Goal: Transaction & Acquisition: Obtain resource

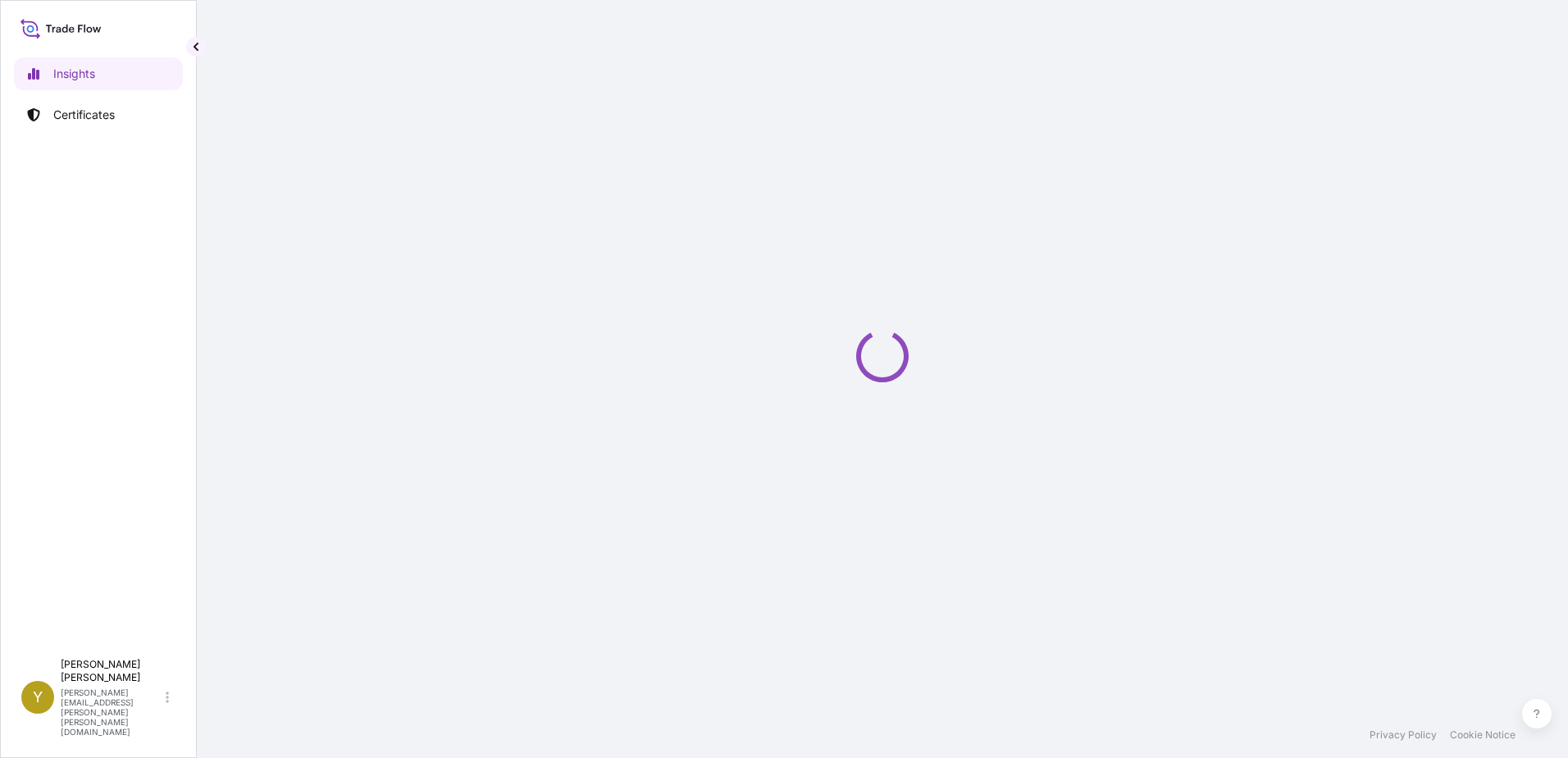
select select "2025"
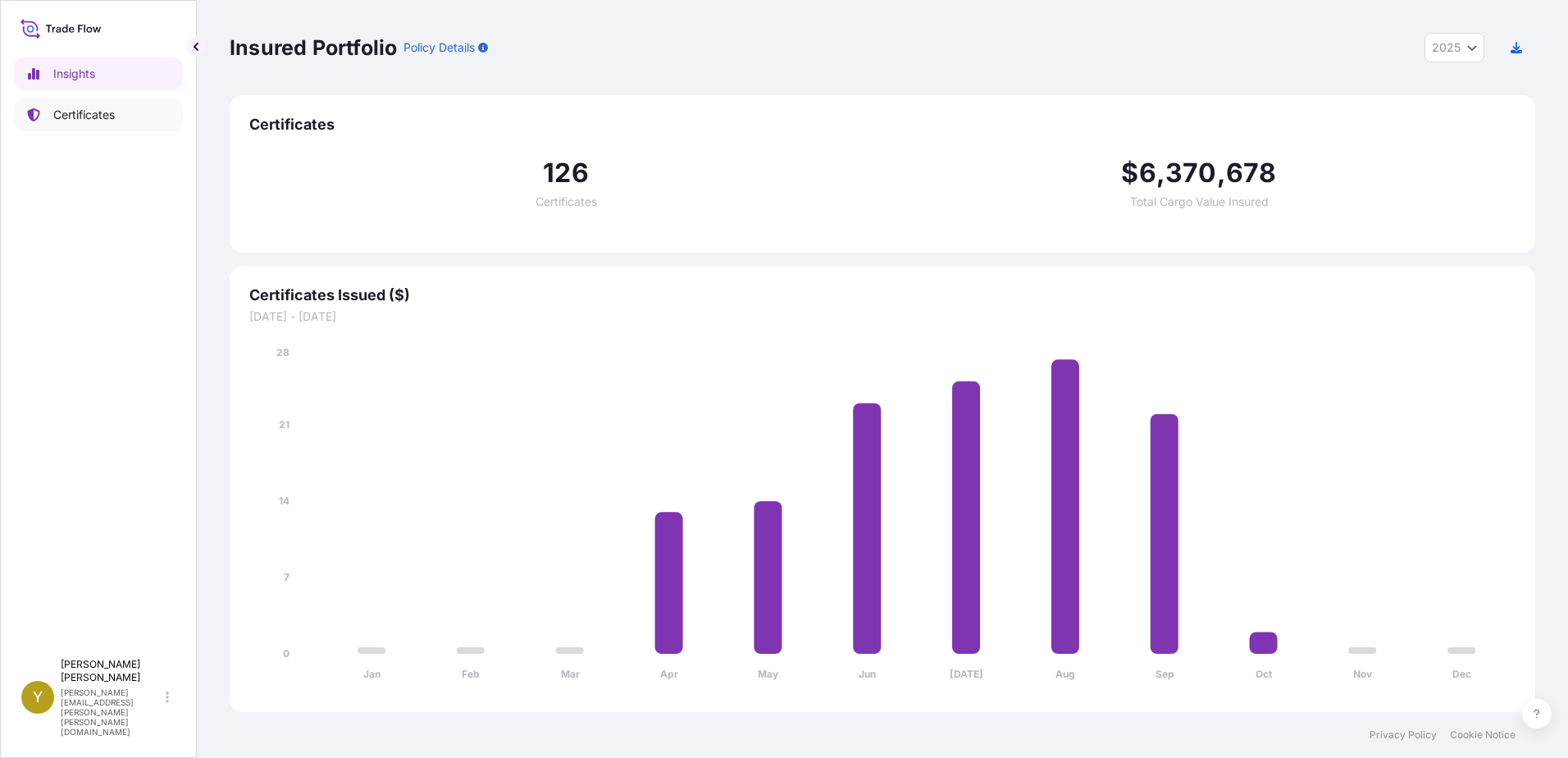
click at [70, 113] on p "Certificates" at bounding box center [85, 115] width 62 height 16
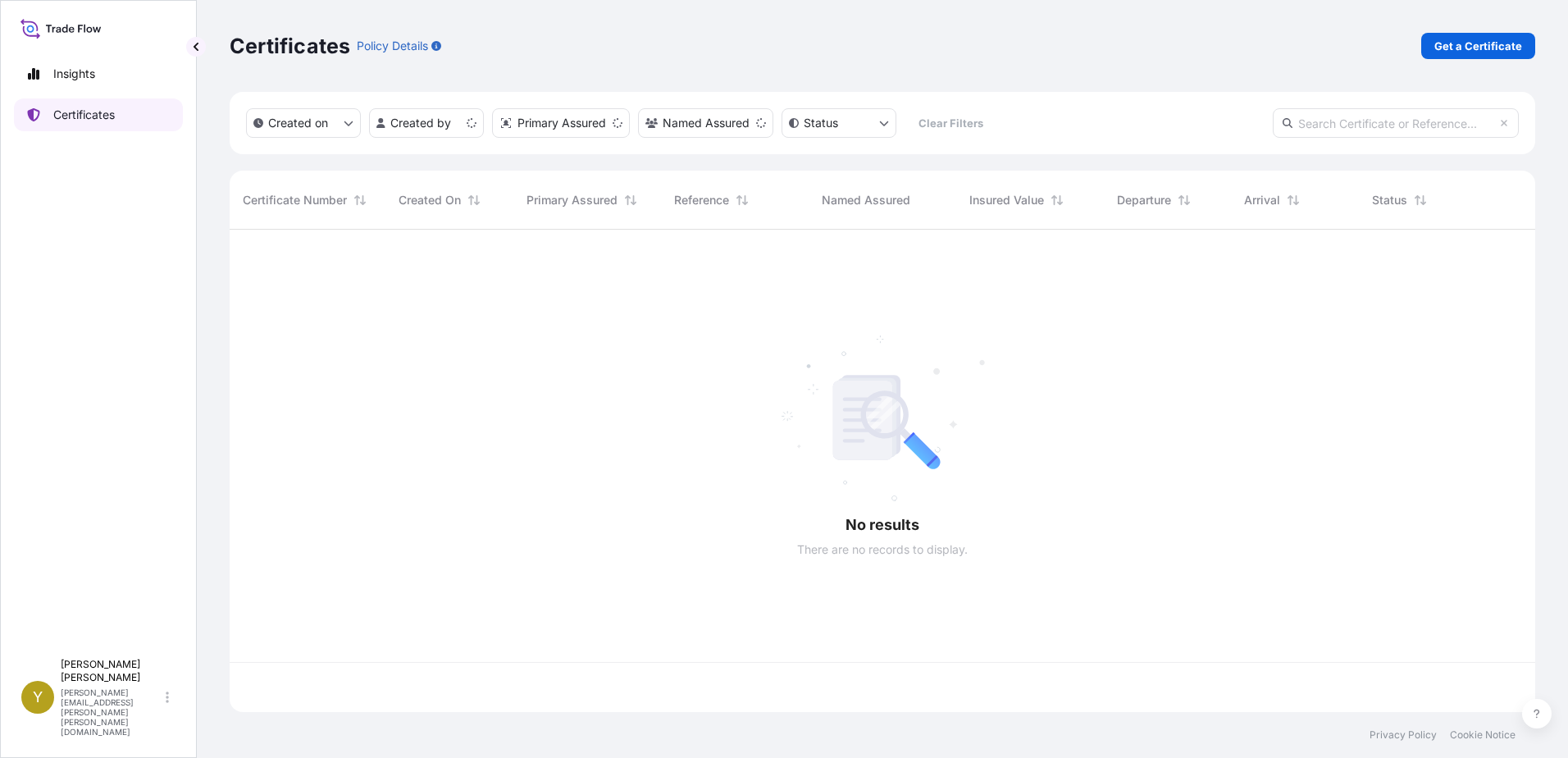
scroll to position [479, 1293]
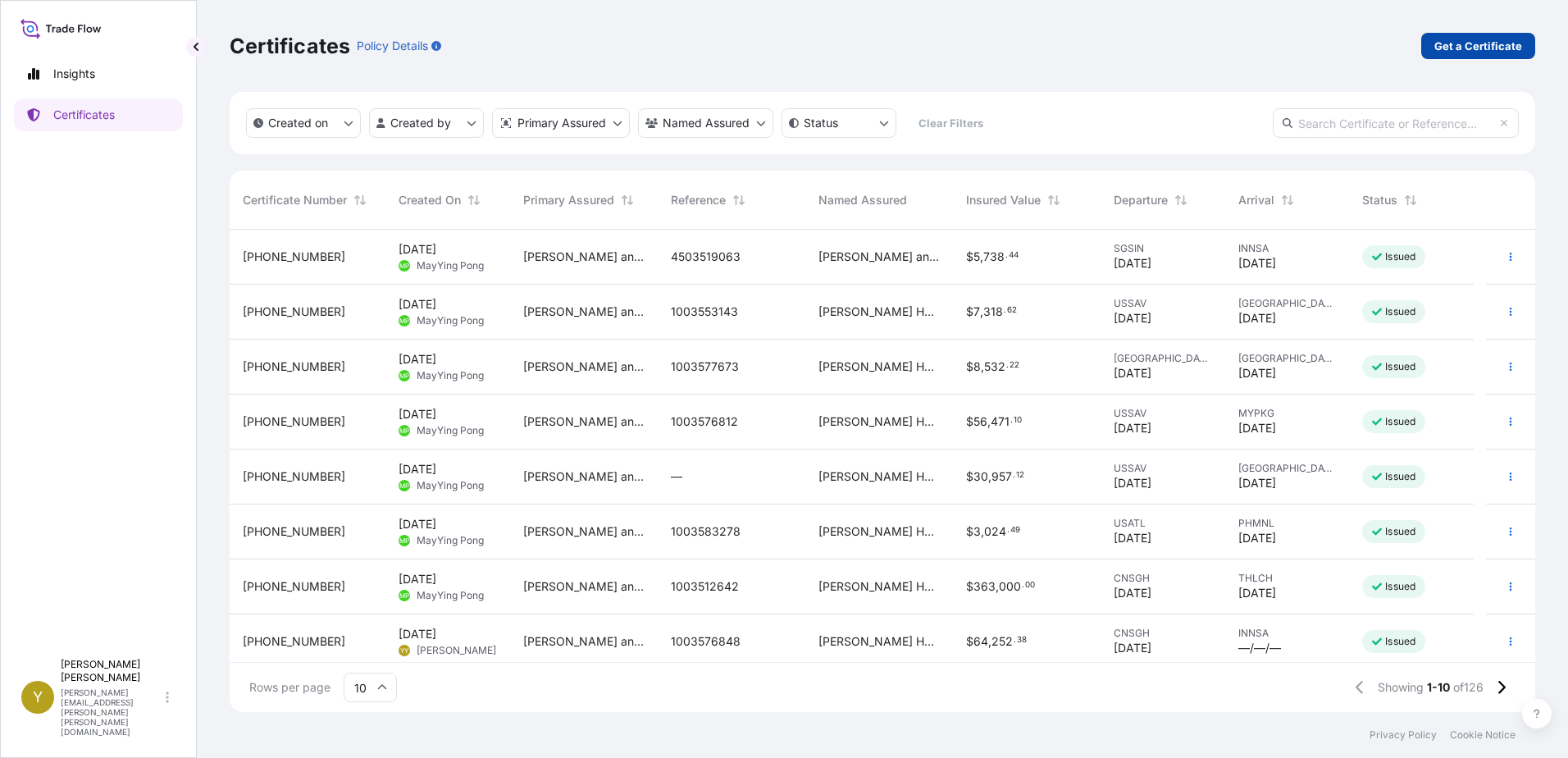
click at [1456, 41] on p "Get a Certificate" at bounding box center [1478, 45] width 87 height 16
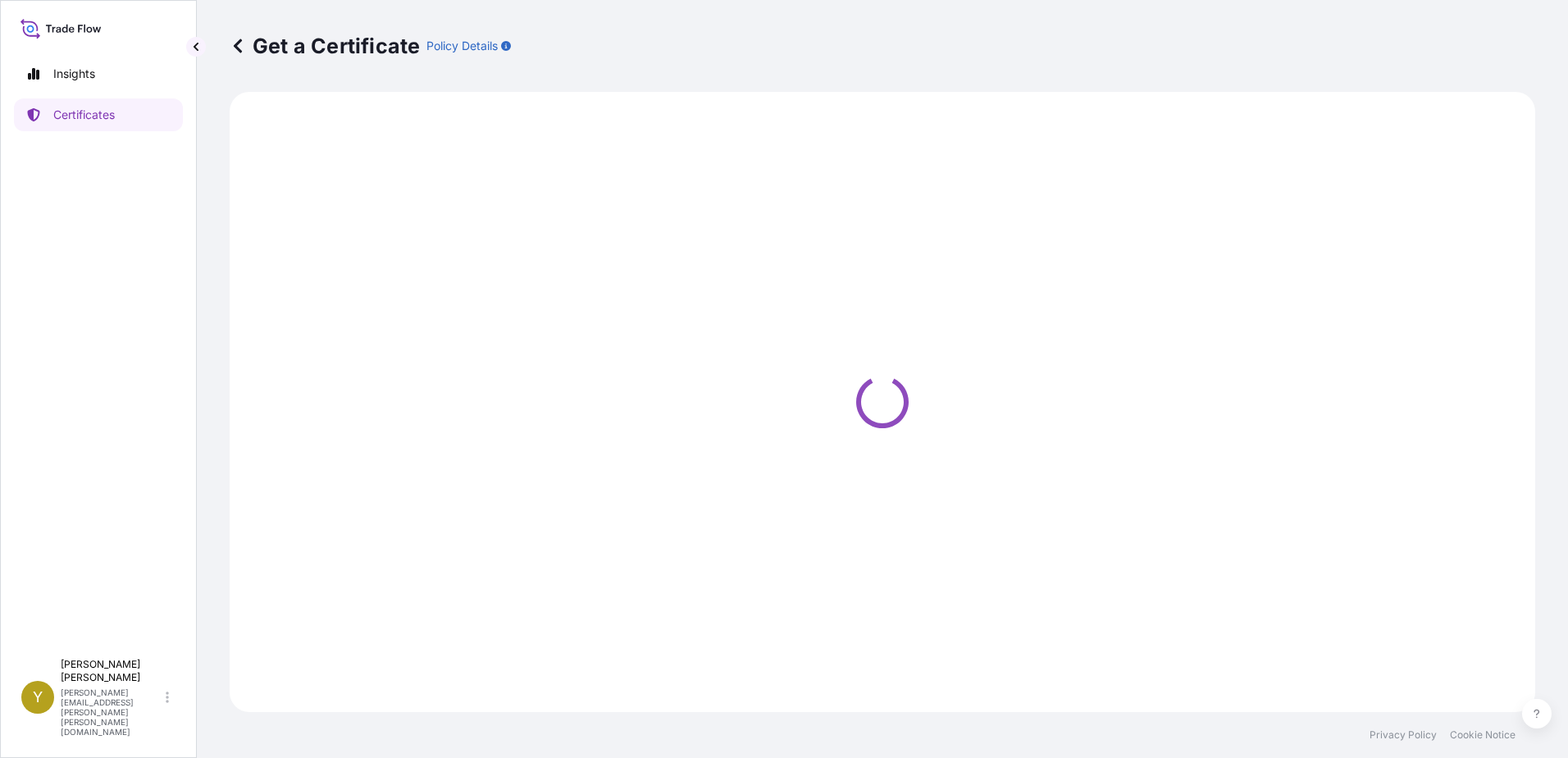
select select "Ocean Vessel"
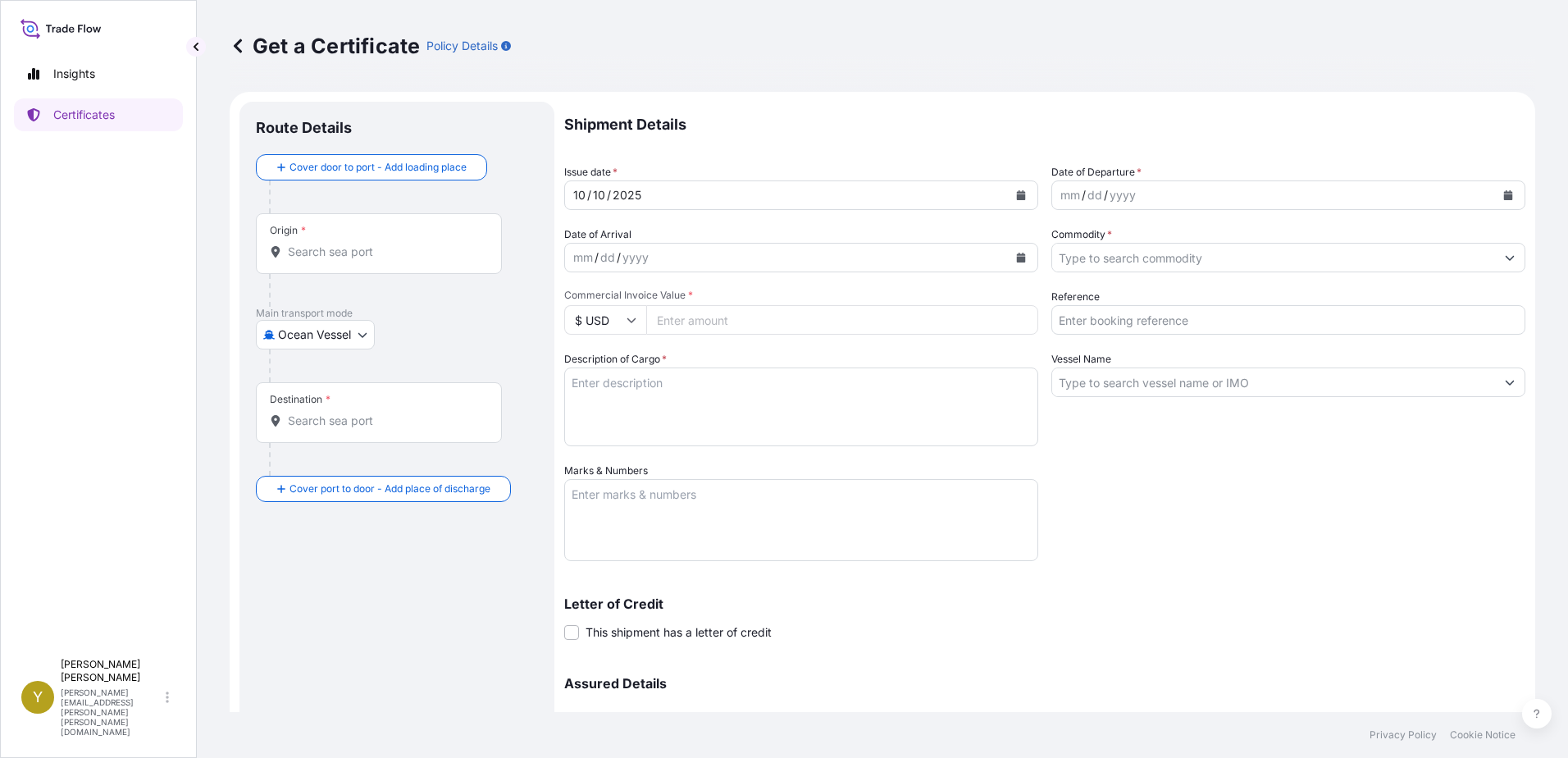
click at [335, 248] on input "Origin *" at bounding box center [384, 252] width 194 height 16
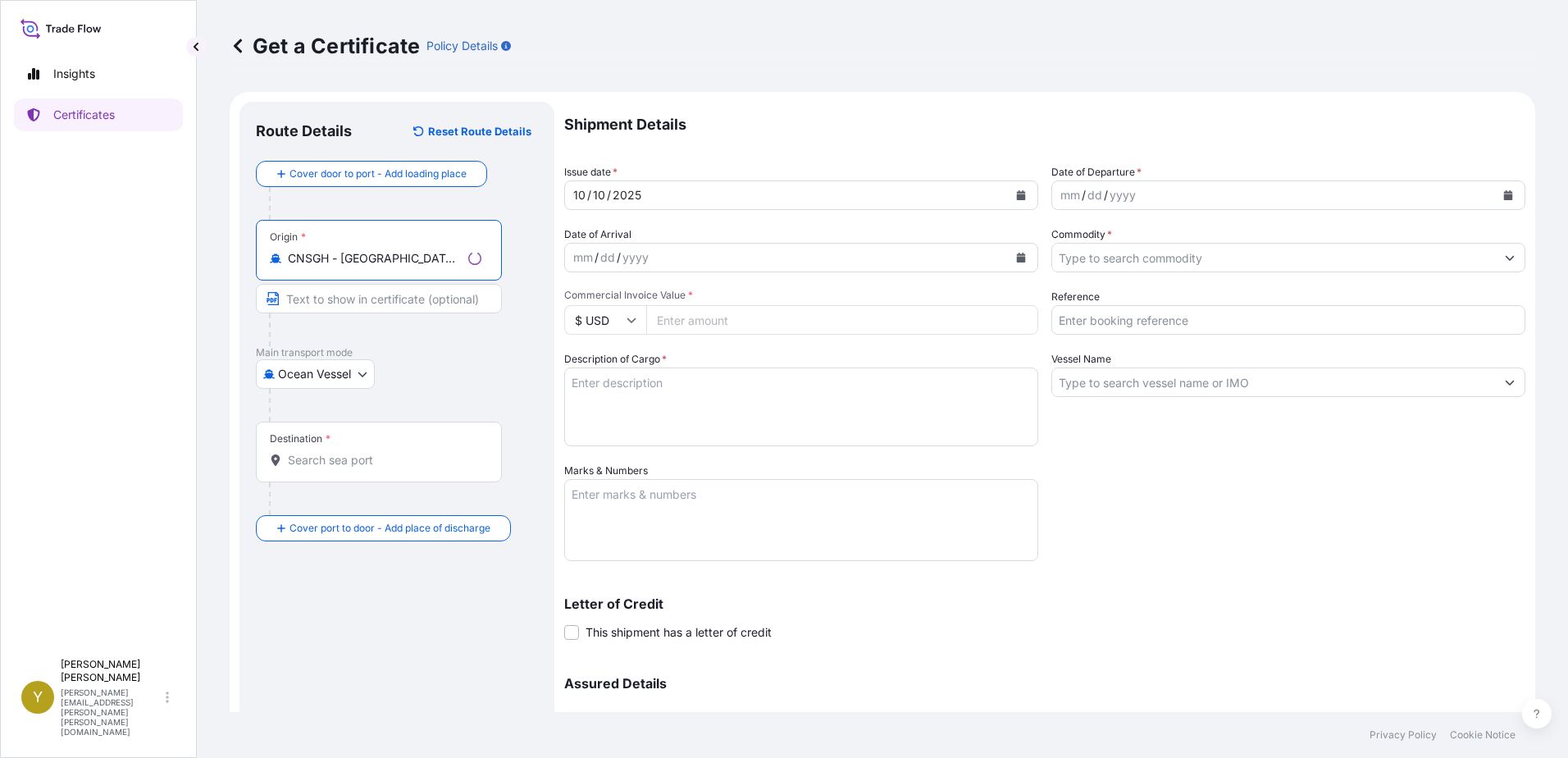
type input "CNSGH - Shanghai, China"
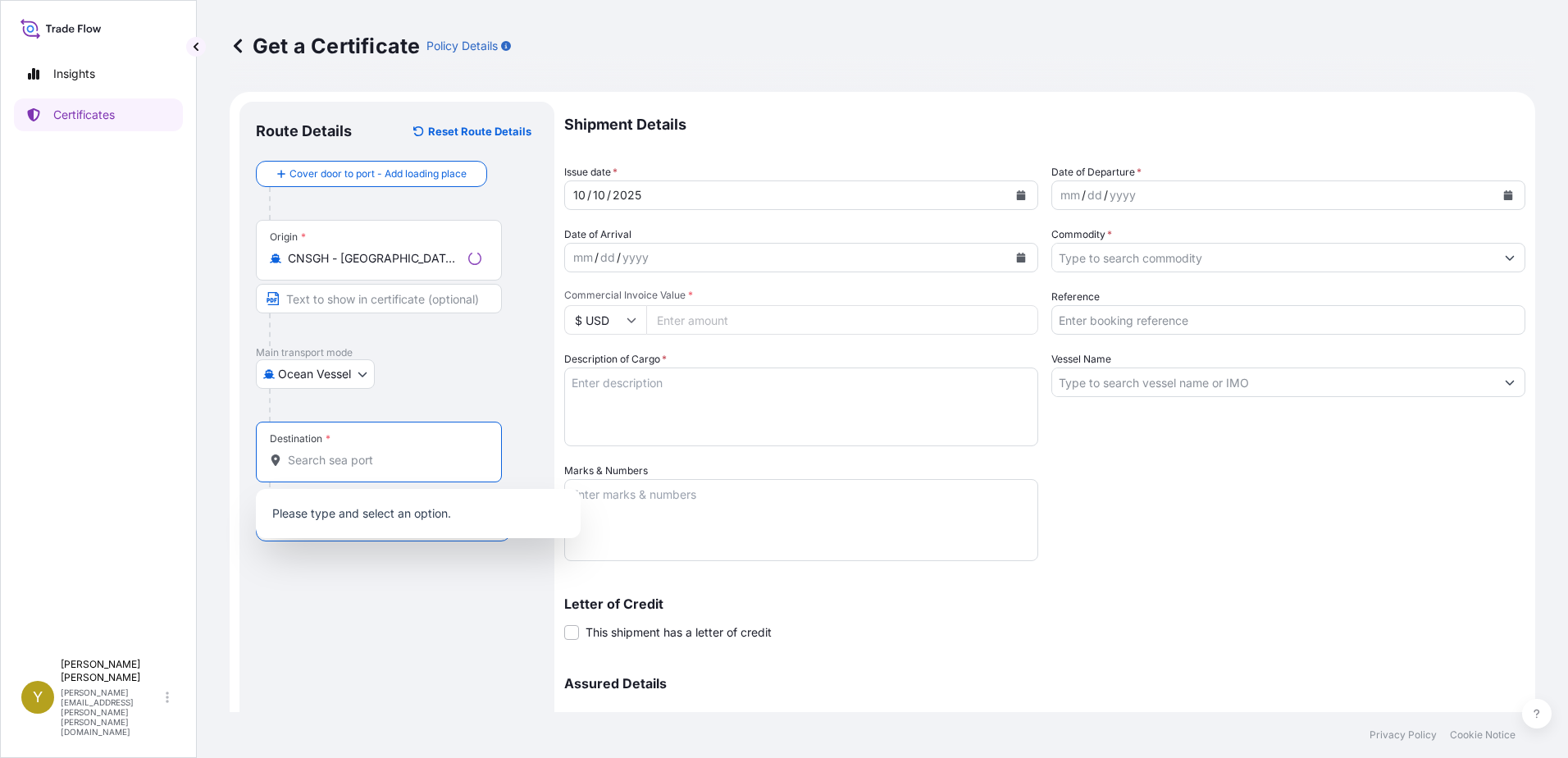
click at [377, 464] on input "Destination *" at bounding box center [384, 460] width 194 height 16
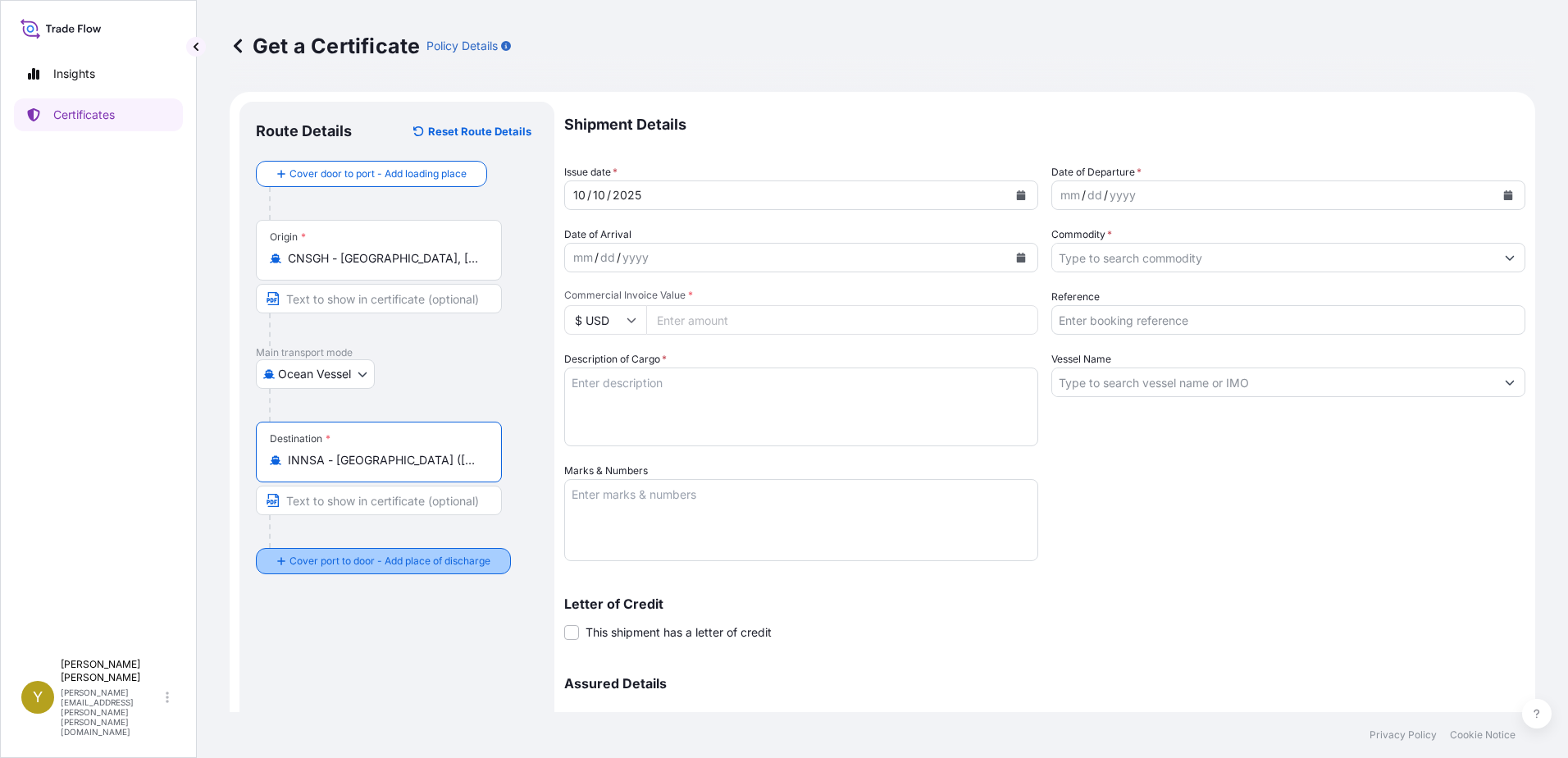
type input "INNSA - Nhava Sheva (Jawaharlal Nehru), India"
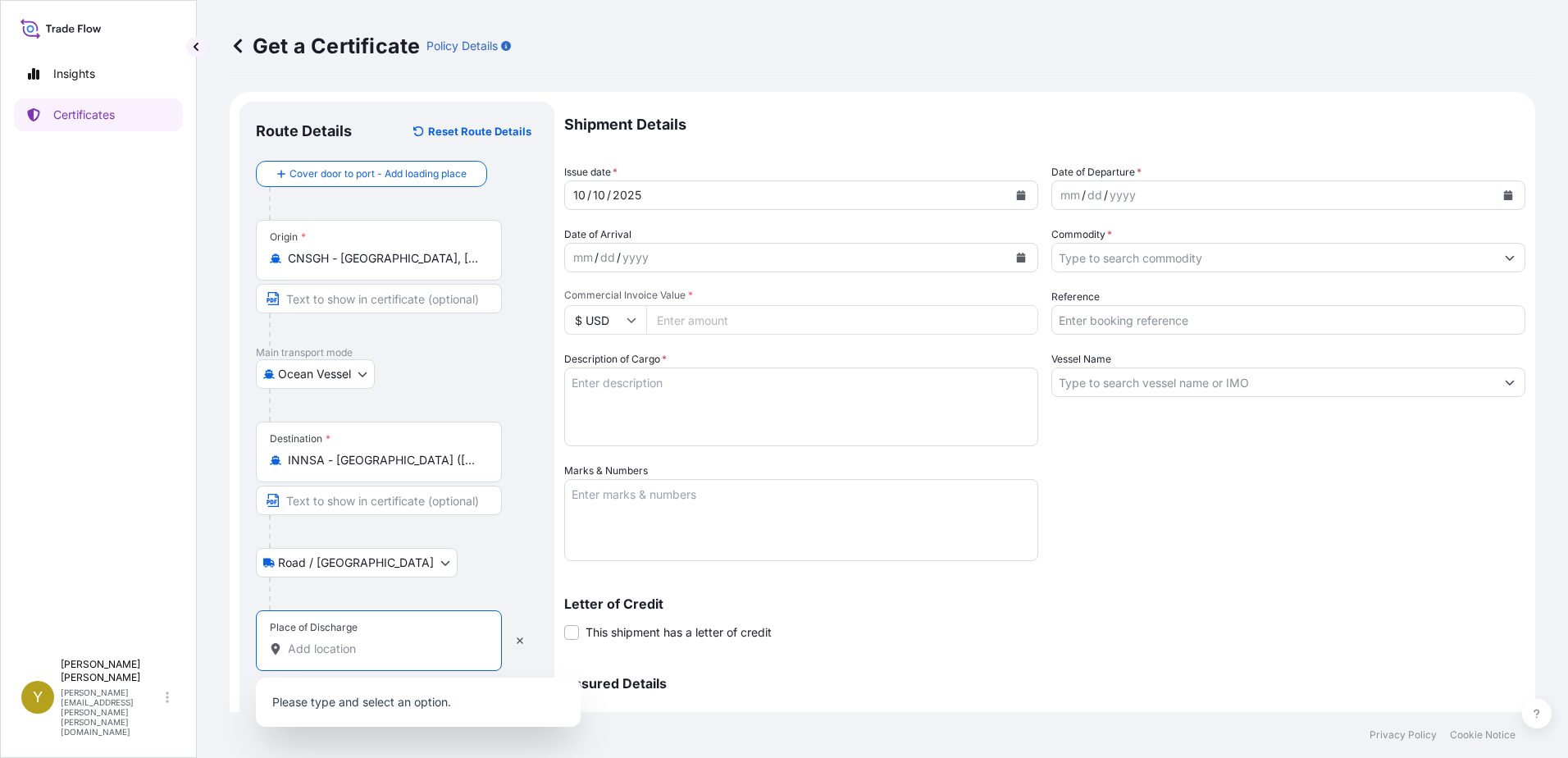
click at [350, 647] on input "Place of Discharge" at bounding box center [384, 649] width 194 height 16
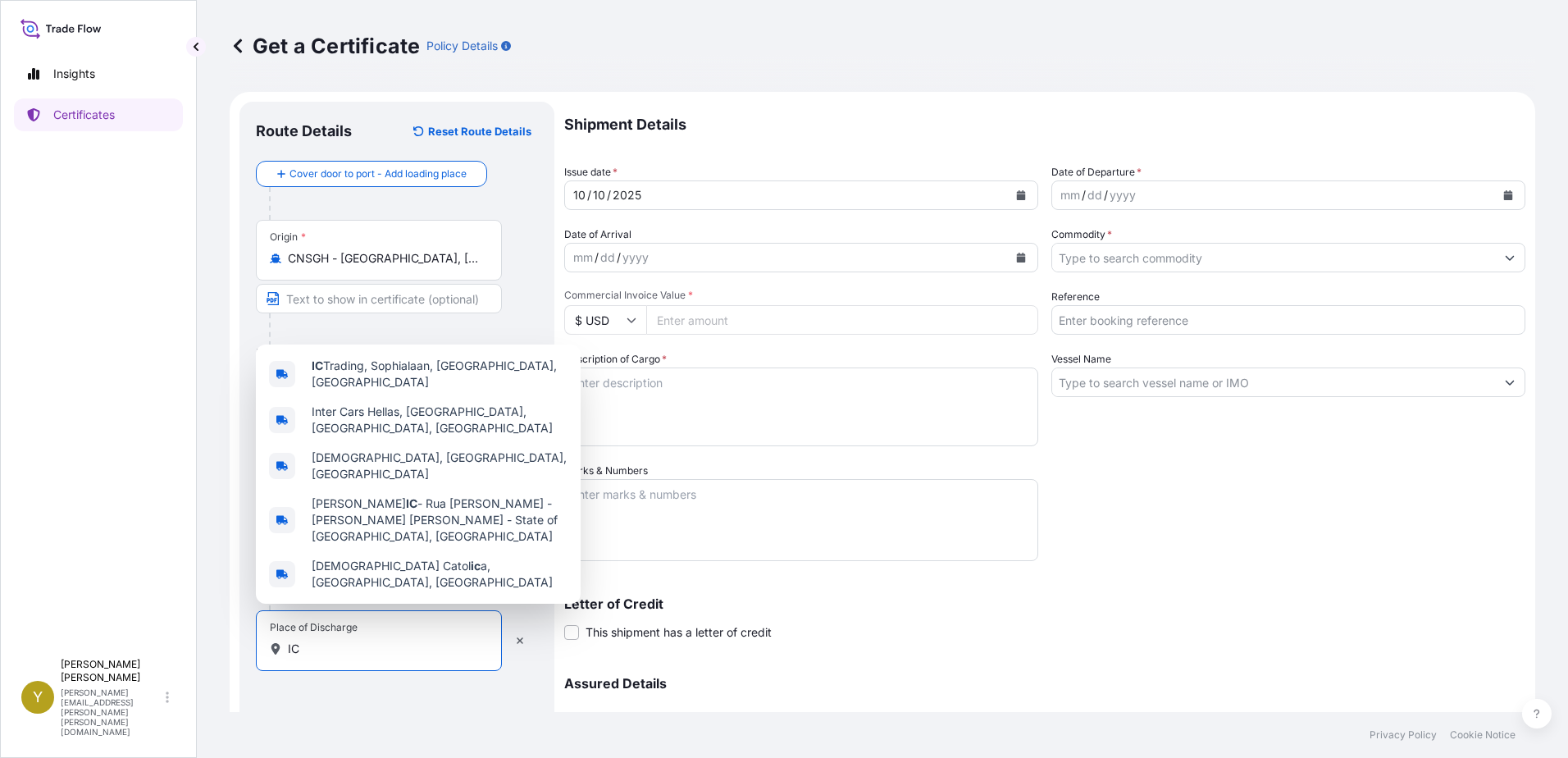
type input "I"
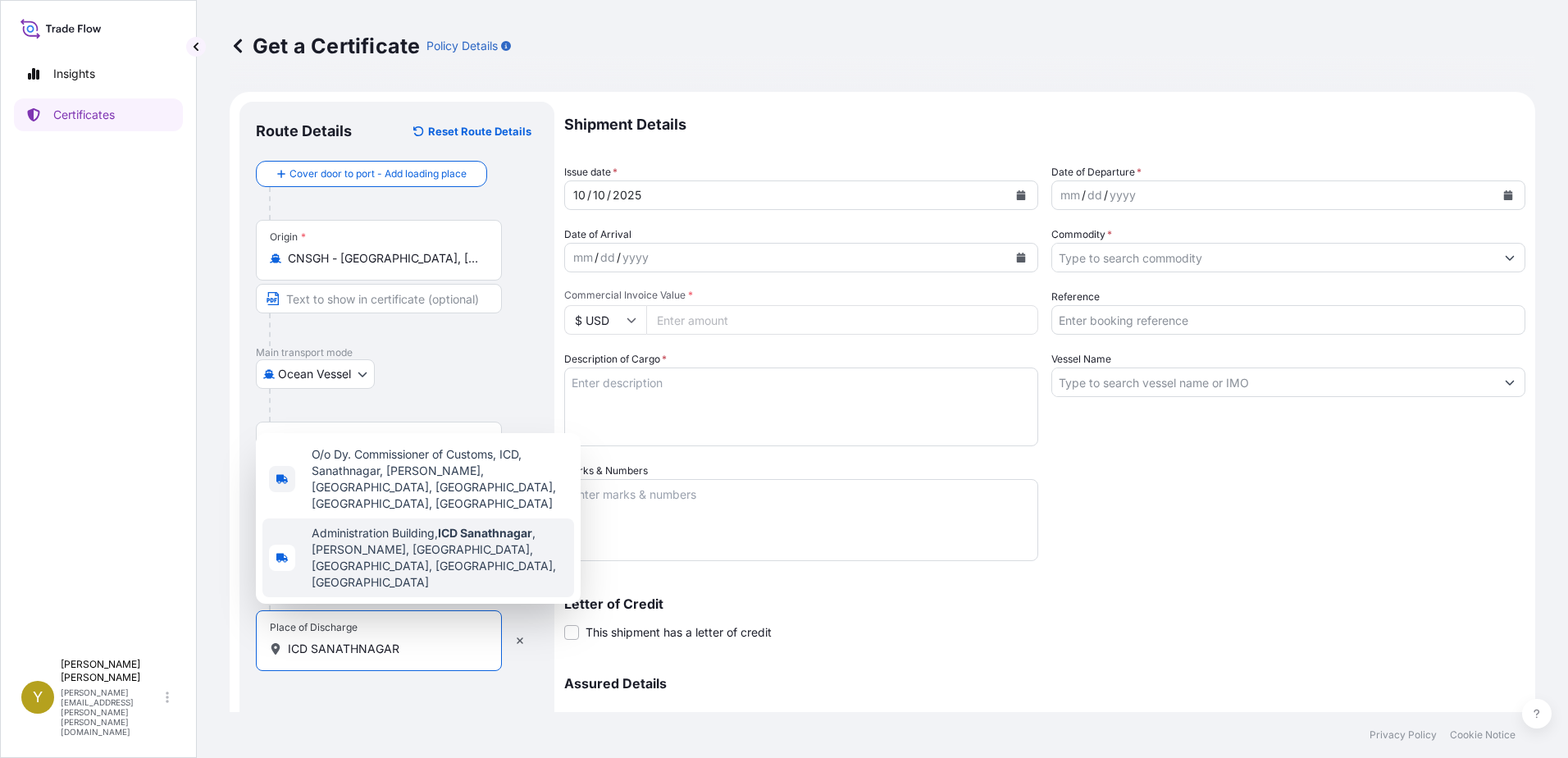
click at [450, 564] on span "Administration Building, ICD Sanathnagar , Shakti Nagar, Moosapet, Hyderabad, T…" at bounding box center [439, 558] width 256 height 66
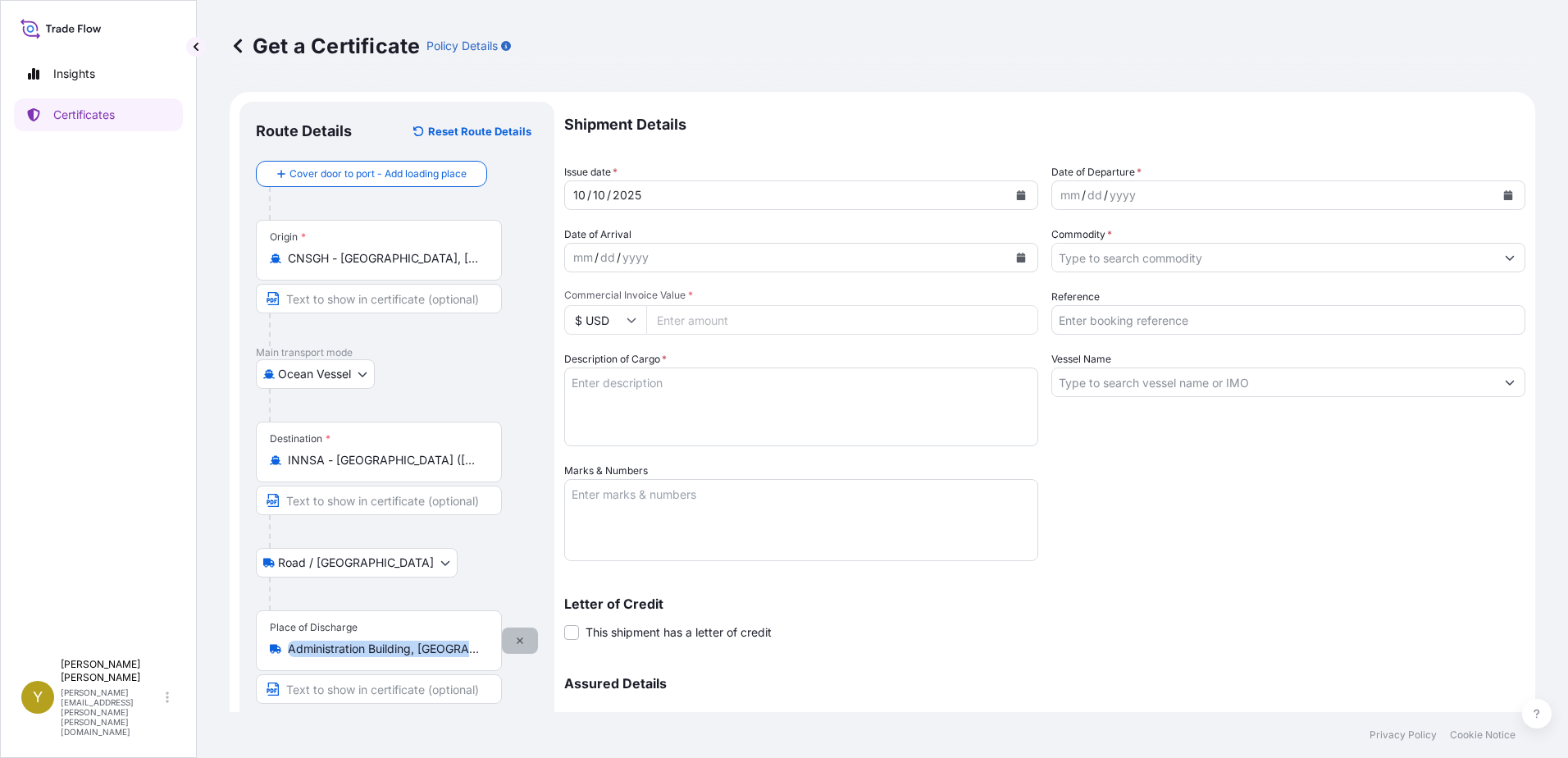
drag, startPoint x: 287, startPoint y: 651, endPoint x: 508, endPoint y: 652, distance: 221.0
click at [508, 652] on div "Place of Discharge Administration Building, ICD Sanathnagar, Shakti Nagar, Moos…" at bounding box center [397, 656] width 282 height 94
click at [519, 647] on button "button" at bounding box center [520, 640] width 36 height 26
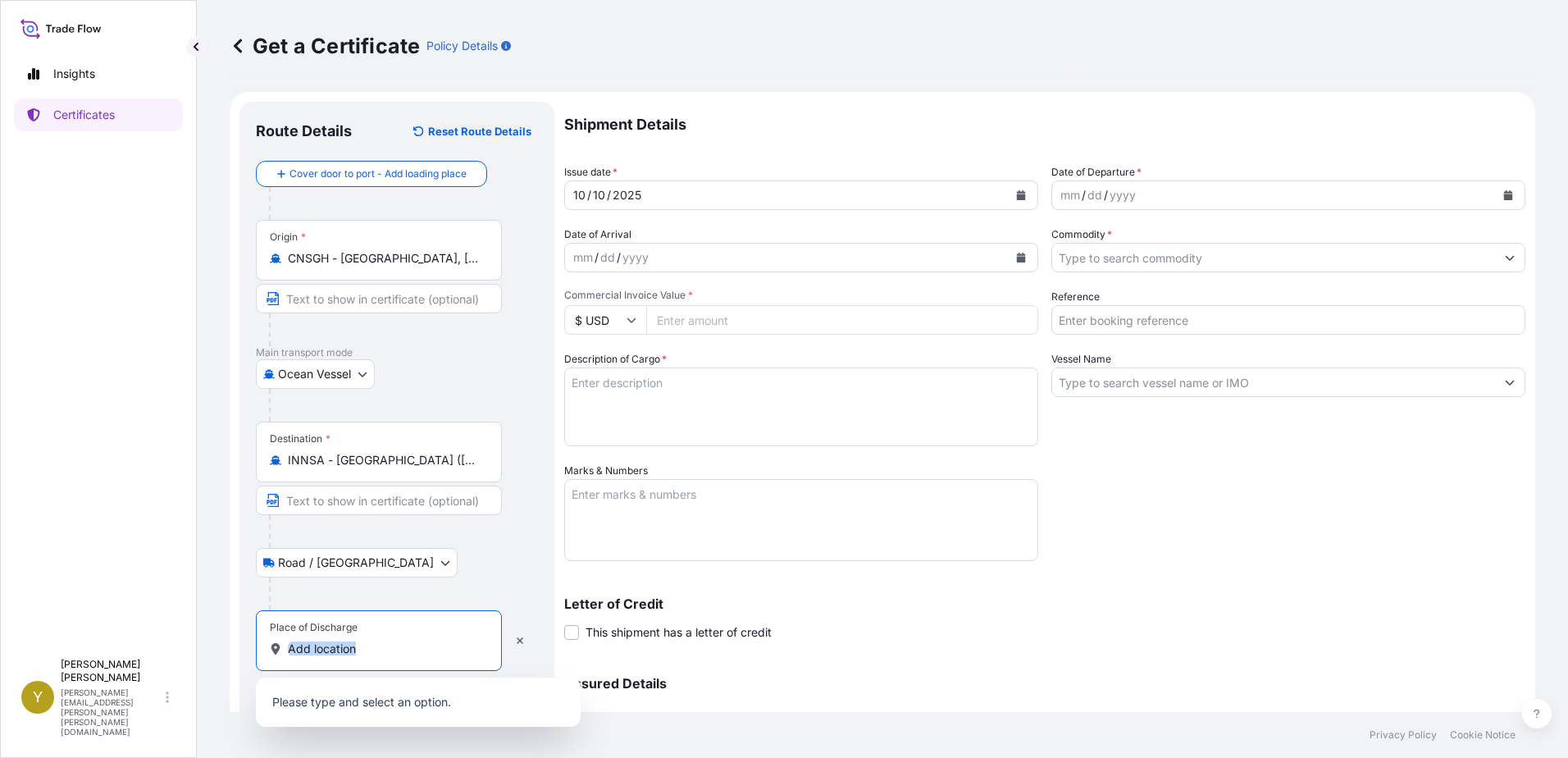
click at [353, 649] on input "Place of Discharge" at bounding box center [384, 649] width 194 height 16
drag, startPoint x: 376, startPoint y: 647, endPoint x: 330, endPoint y: 647, distance: 46.0
click at [330, 647] on input "Place of Discharge" at bounding box center [384, 649] width 194 height 16
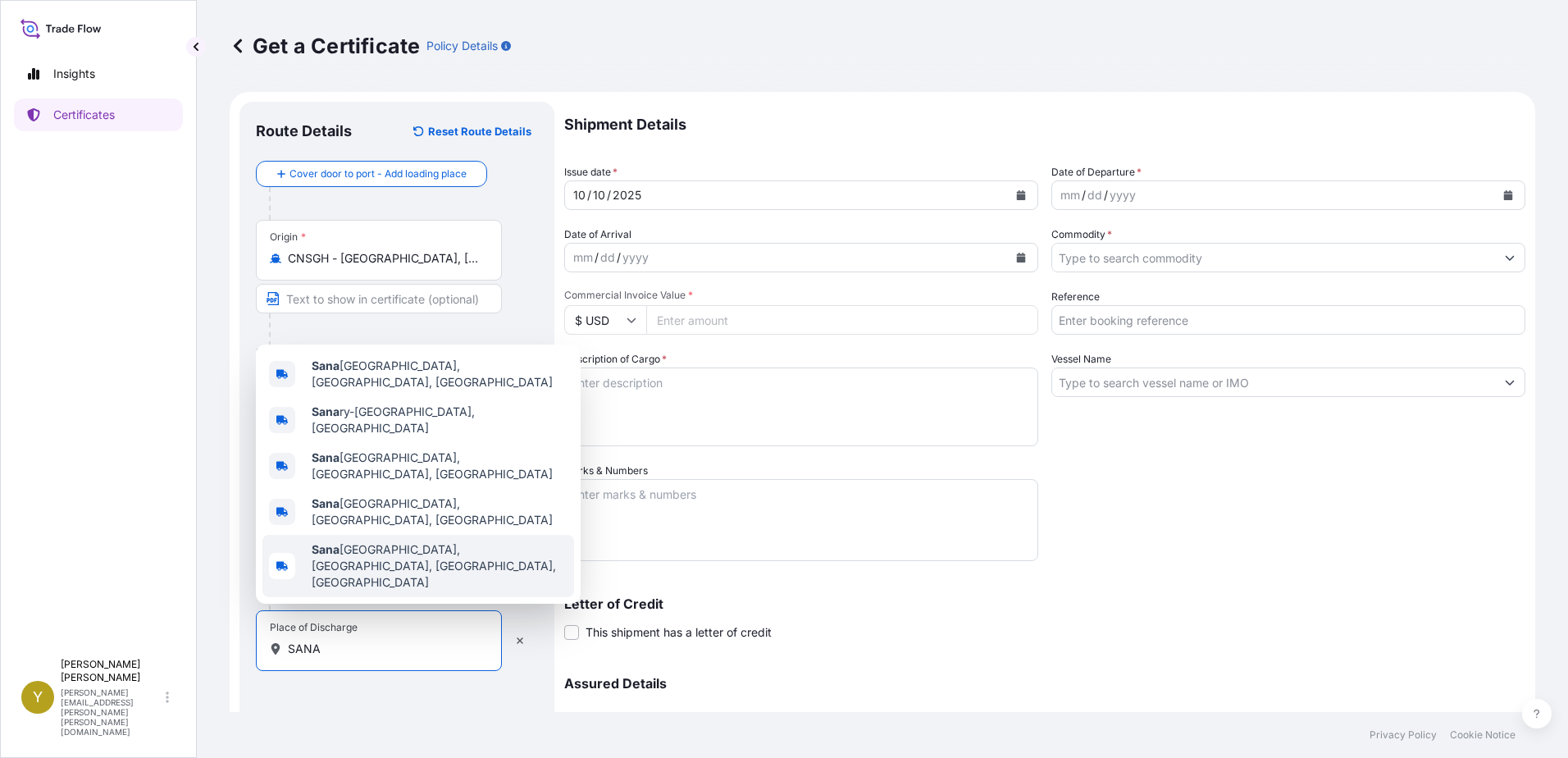
click at [359, 572] on span "Sana th Nagar, Hyderabad, Telangana, India" at bounding box center [439, 566] width 256 height 49
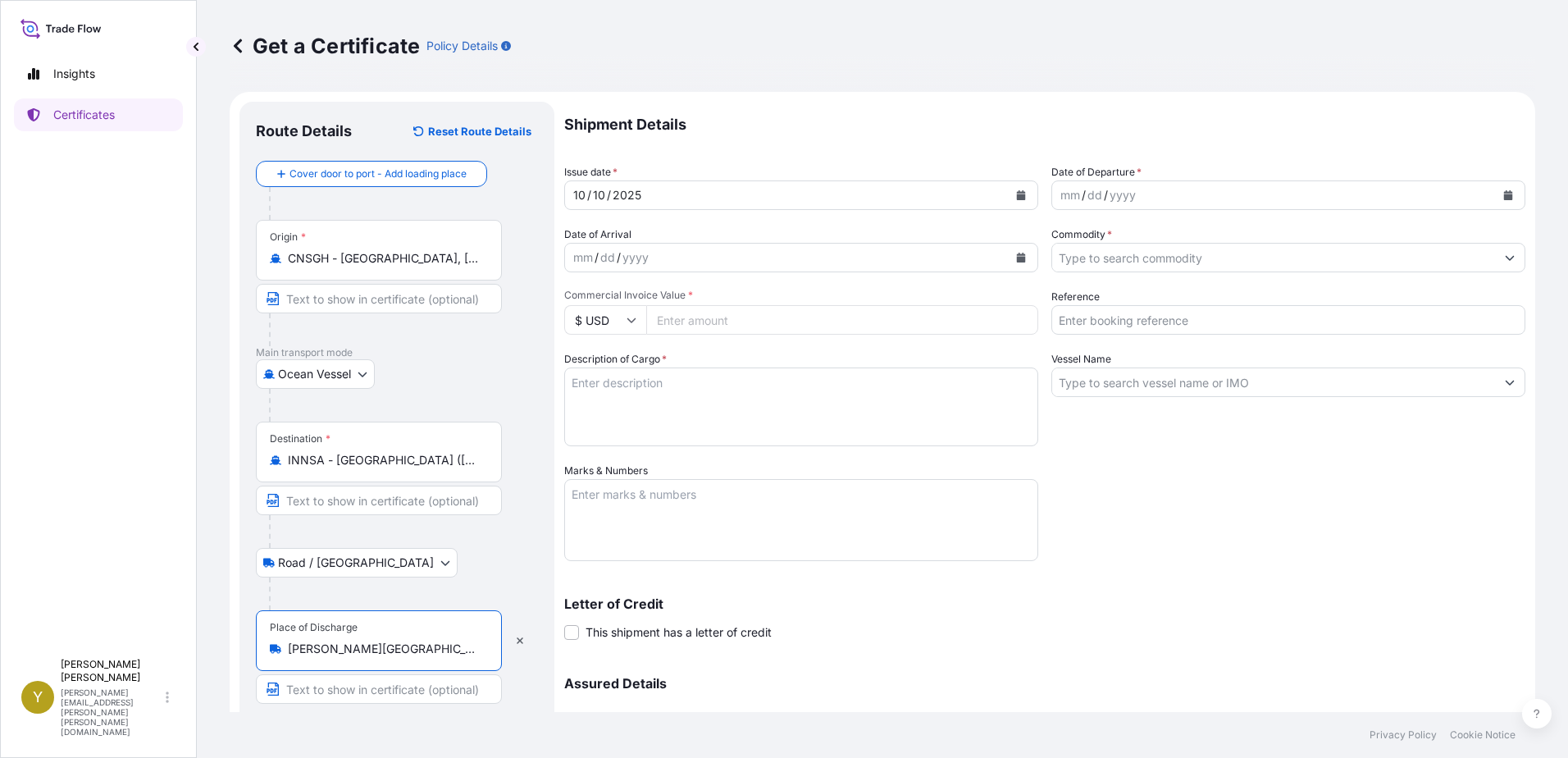
type input "Sanath Nagar, Hyderabad, Telangana, India"
click at [380, 689] on input "Text to appear on certificate" at bounding box center [379, 689] width 246 height 29
type input "i"
type input "ICD SANATHNAGAR,HYDERABAD"
click at [1173, 187] on div "mm / dd / yyyy" at bounding box center [1273, 195] width 443 height 29
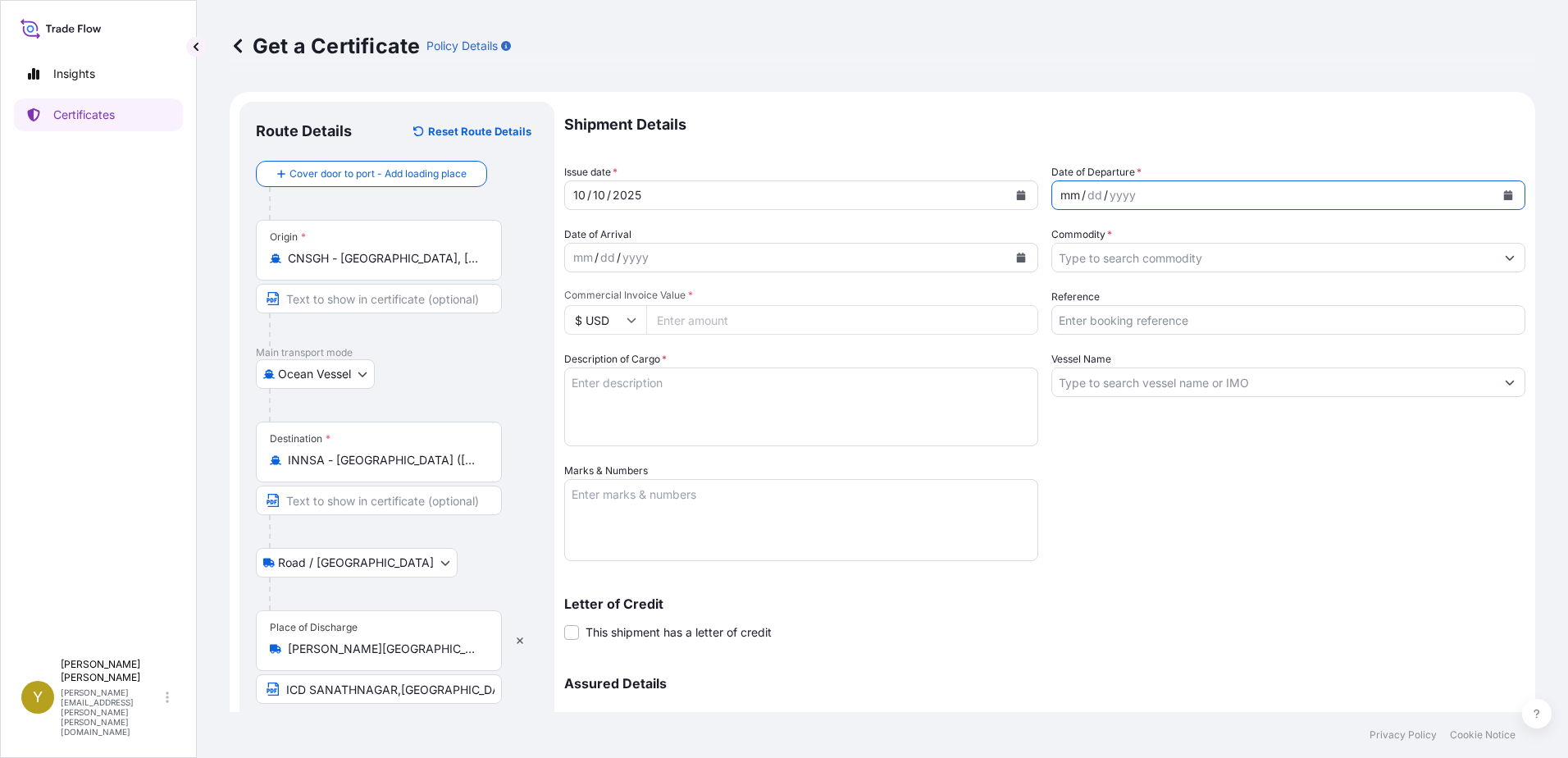
click at [1497, 188] on button "Calendar" at bounding box center [1508, 195] width 26 height 26
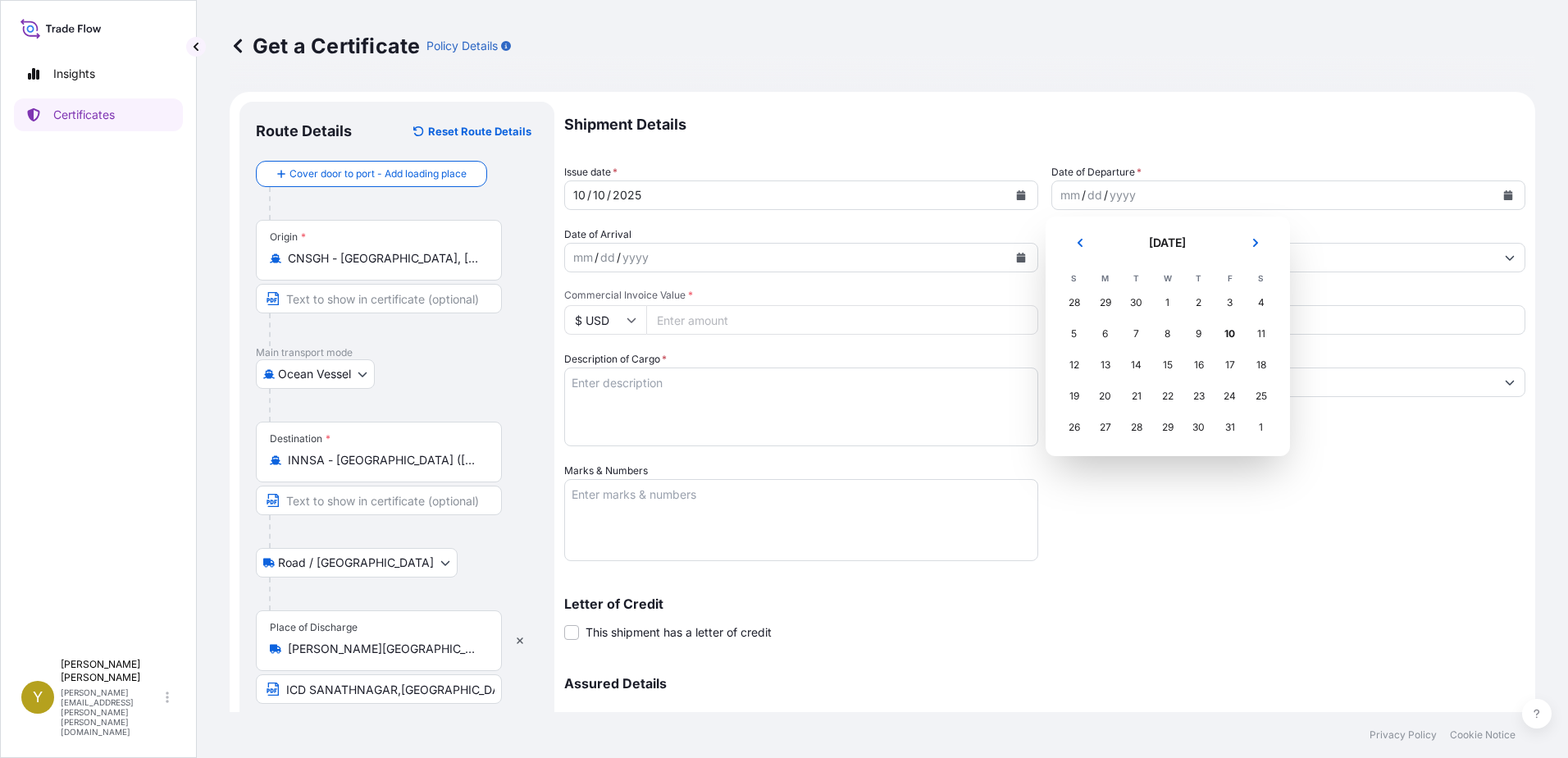
click at [1108, 303] on div "29" at bounding box center [1105, 302] width 29 height 29
click at [1107, 301] on div "29" at bounding box center [1105, 302] width 29 height 29
click at [1106, 299] on div "29" at bounding box center [1105, 302] width 29 height 29
click at [1082, 247] on icon "Previous" at bounding box center [1079, 242] width 10 height 10
click at [1109, 427] on div "29" at bounding box center [1105, 427] width 29 height 29
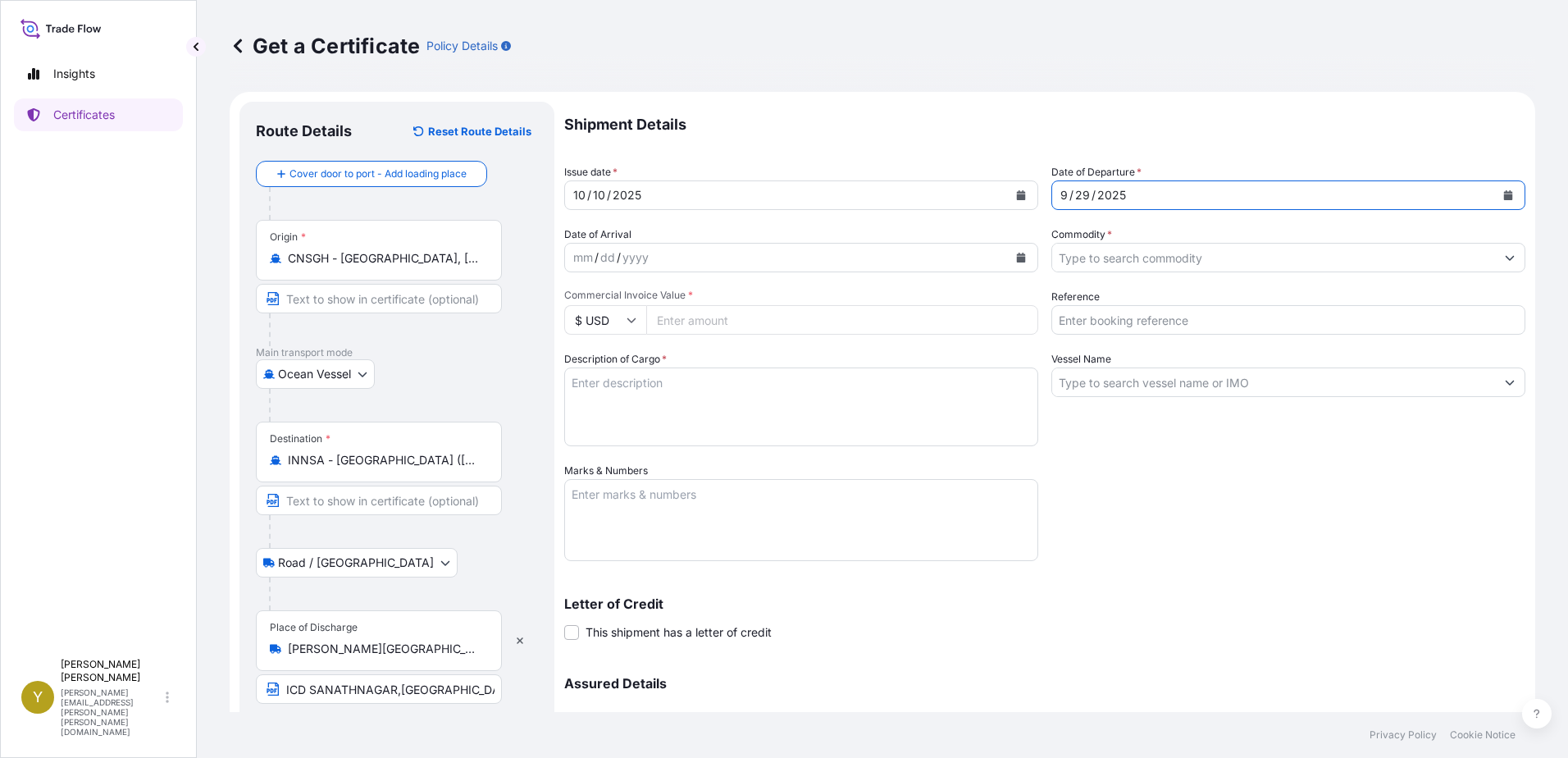
click at [1139, 252] on input "Commodity *" at bounding box center [1273, 258] width 443 height 29
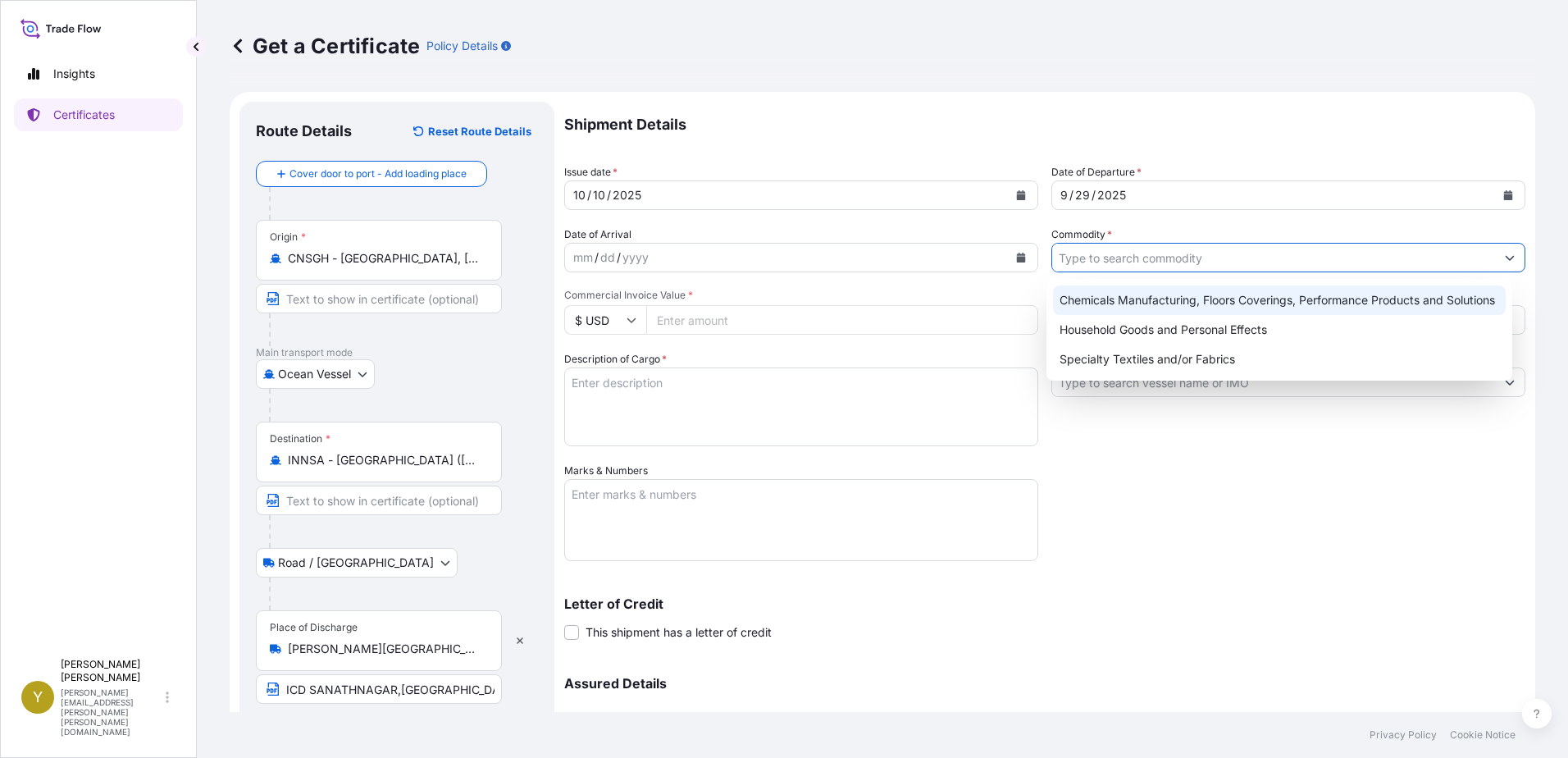
click at [1172, 295] on div "Chemicals Manufacturing, Floors Coverings, Performance Products and Solutions" at bounding box center [1280, 300] width 453 height 29
type input "Chemicals Manufacturing, Floors Coverings, Performance Products and Solutions"
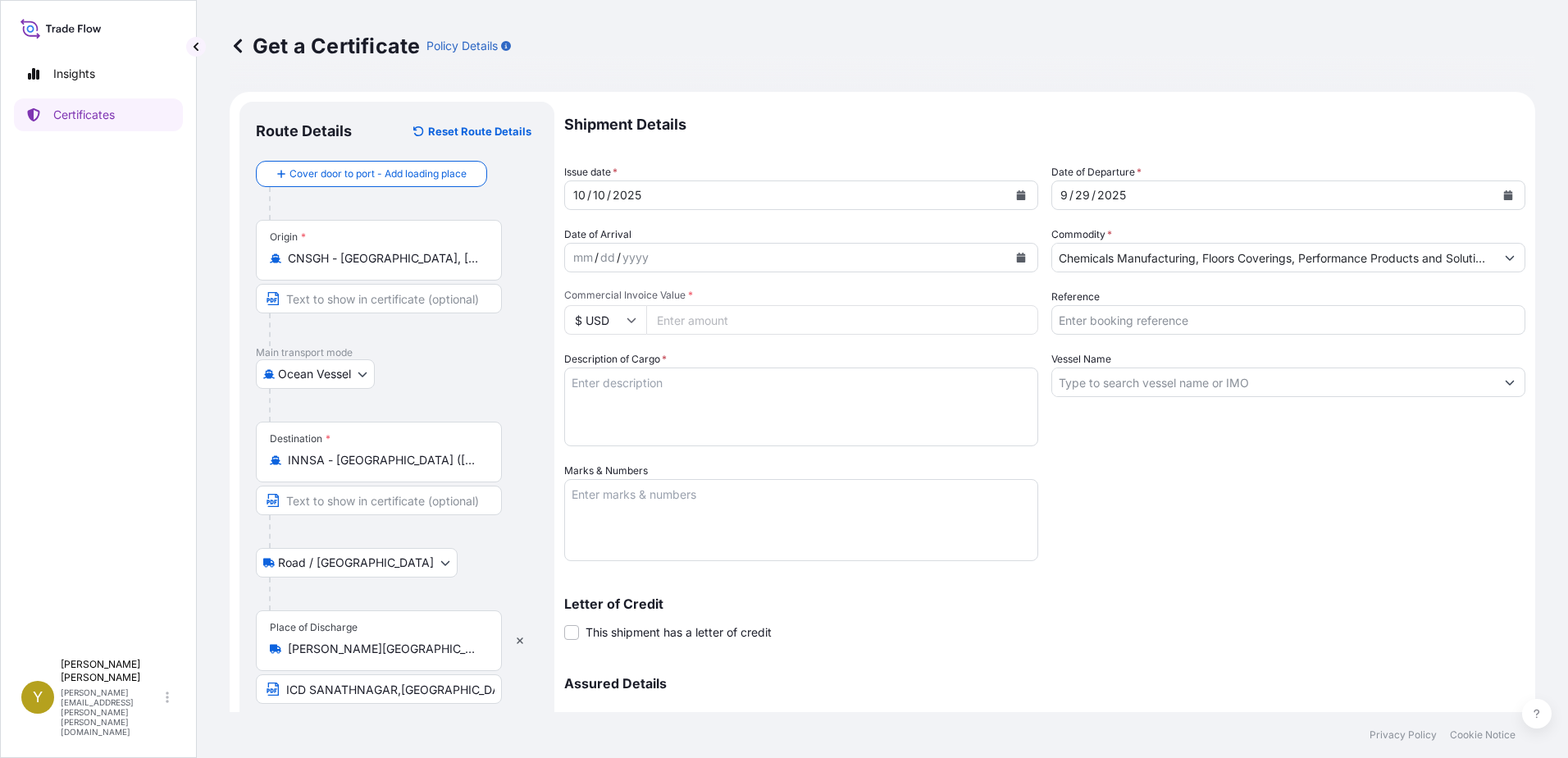
click at [731, 312] on input "Commercial Invoice Value *" at bounding box center [842, 319] width 392 height 29
type input "45281.25"
click at [1149, 317] on input "Reference" at bounding box center [1288, 319] width 474 height 29
type input "1003578477"
click at [886, 396] on textarea "Description of Cargo *" at bounding box center [801, 407] width 474 height 79
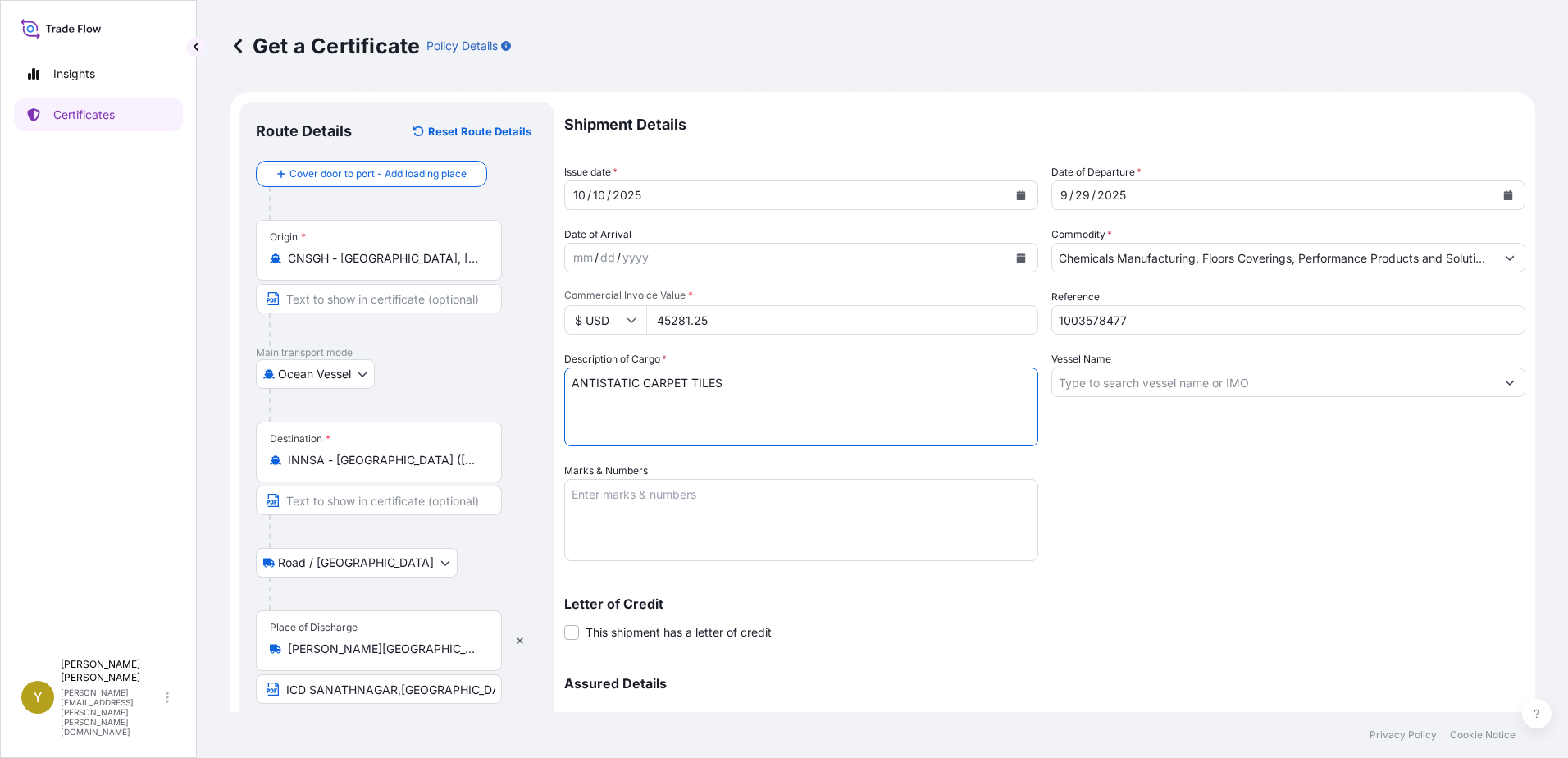
type textarea "ANTISTATIC CARPET TILES"
click at [1399, 379] on input "Vessel Name" at bounding box center [1273, 382] width 443 height 29
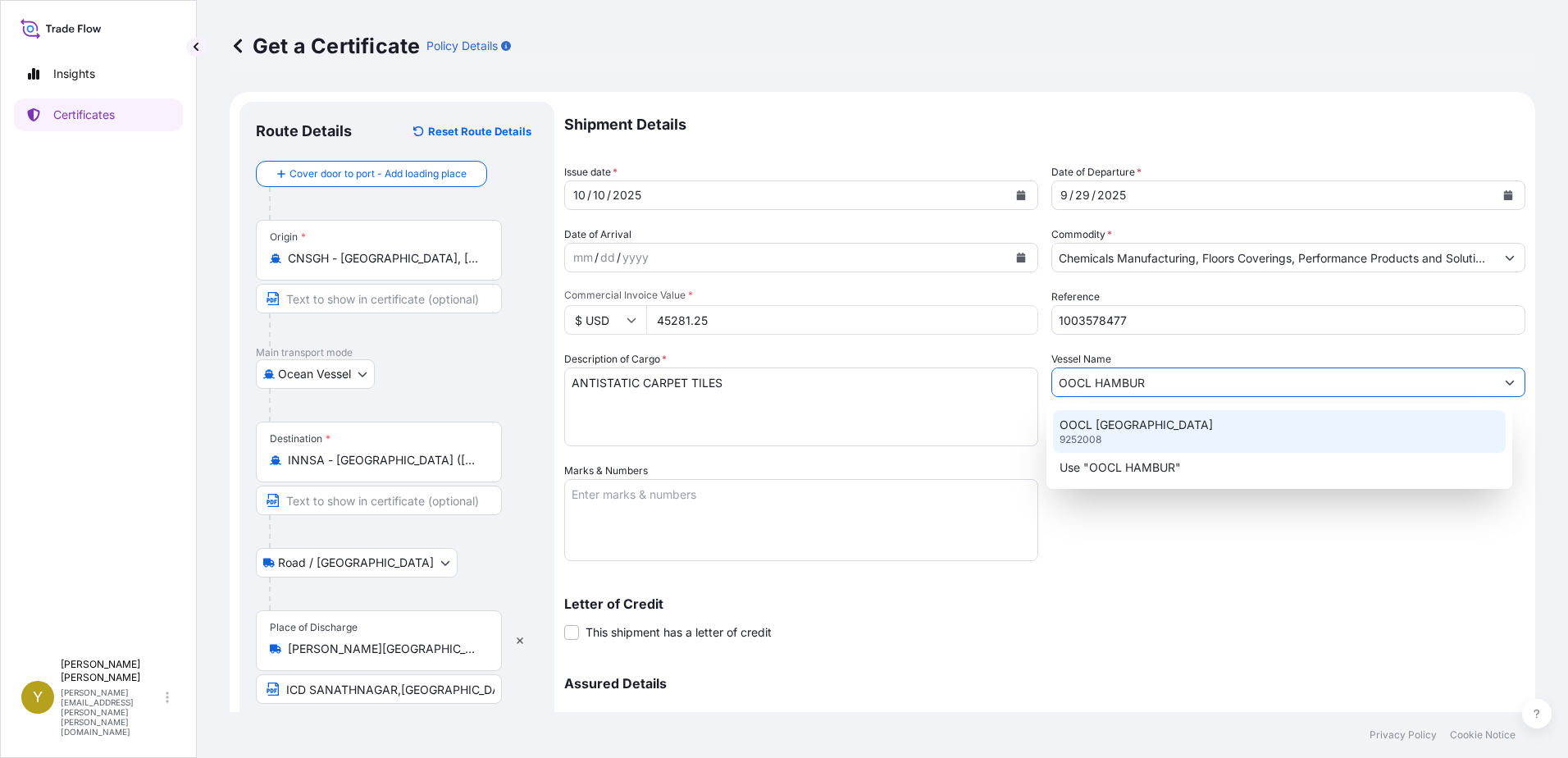
click at [1199, 428] on div "OOCL HAMBURG 9252008" at bounding box center [1280, 431] width 453 height 43
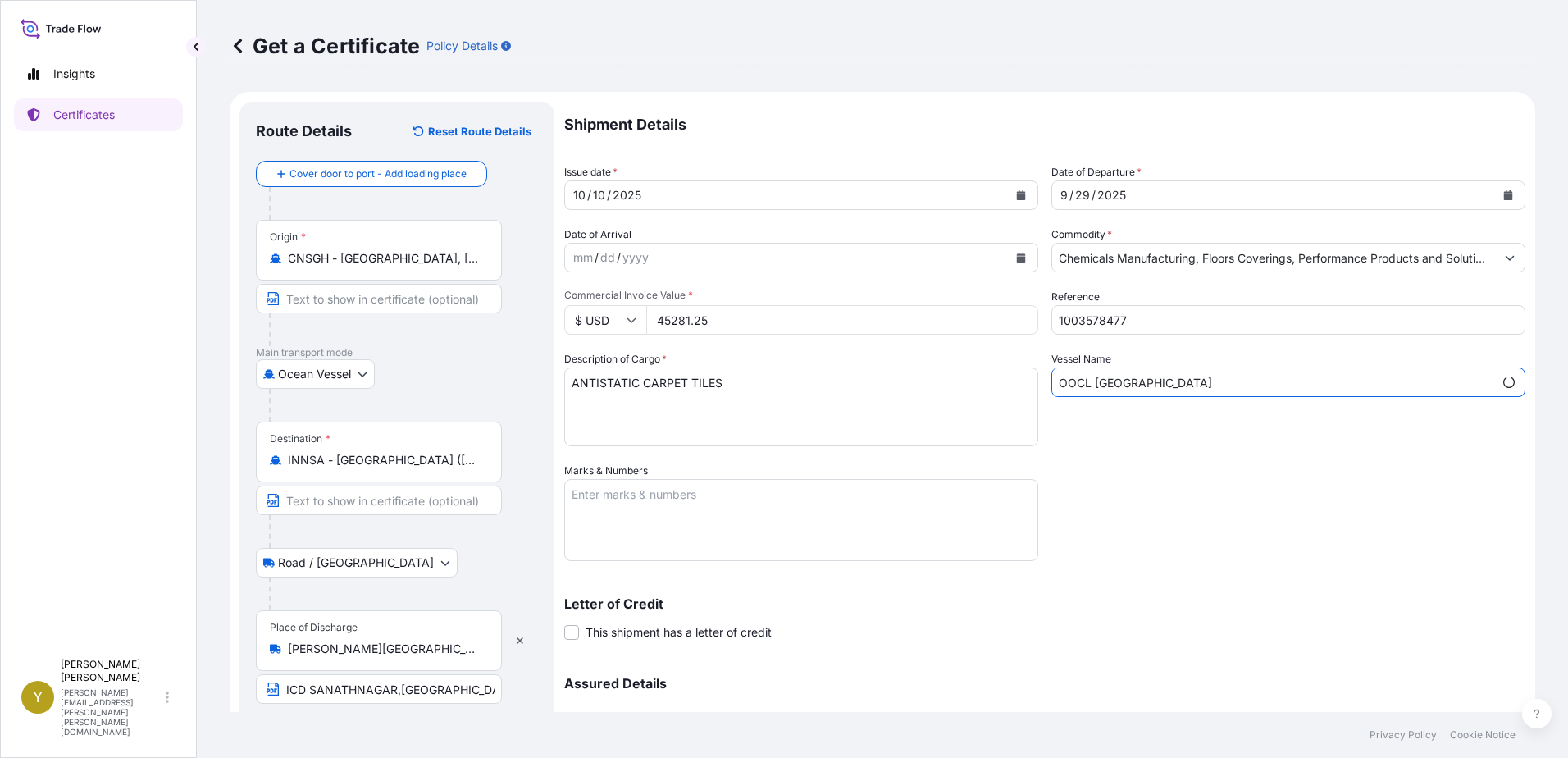
type input "OOCL HAMBURG"
click at [726, 505] on textarea "Marks & Numbers" at bounding box center [801, 520] width 474 height 82
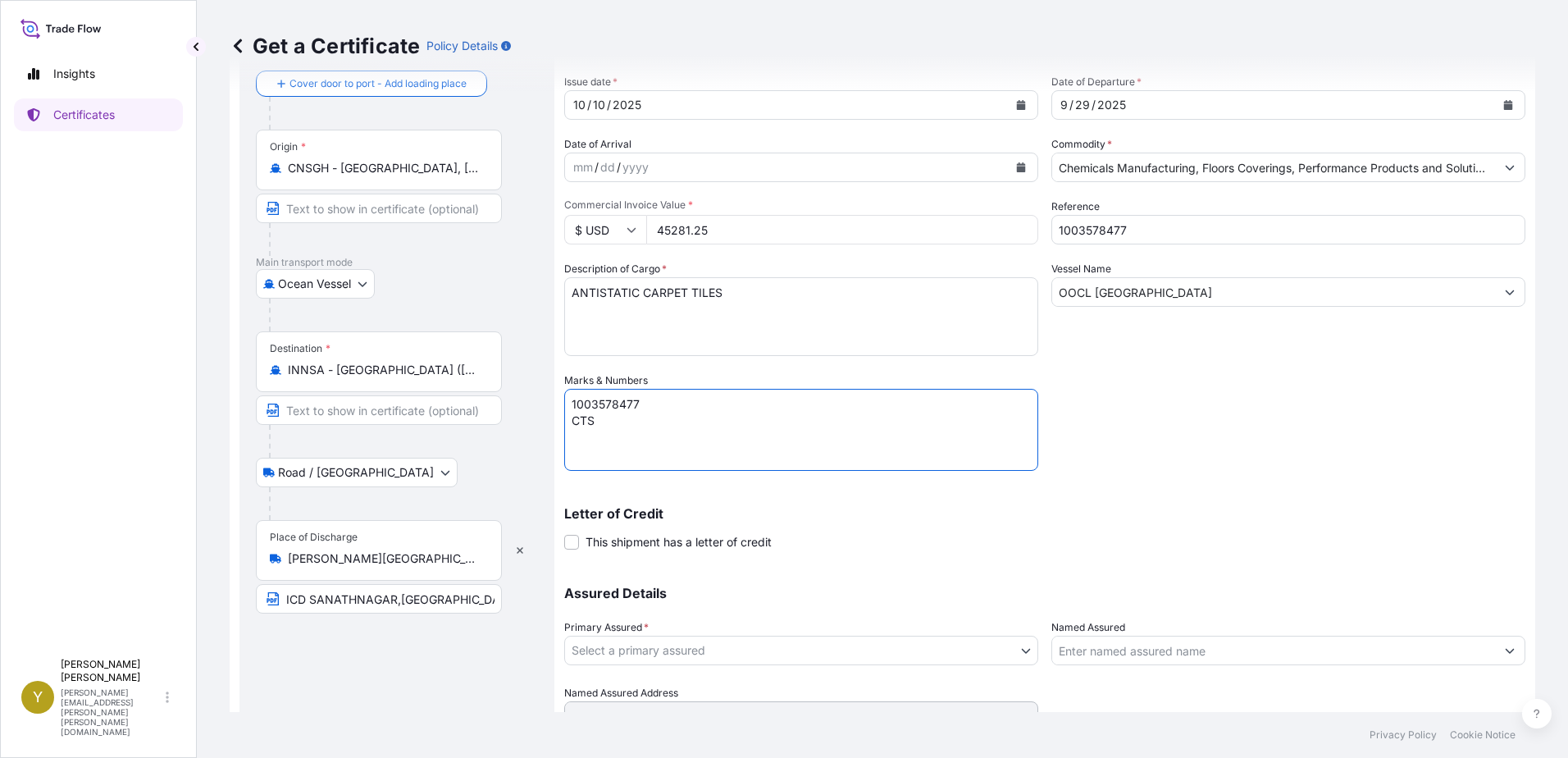
scroll to position [164, 0]
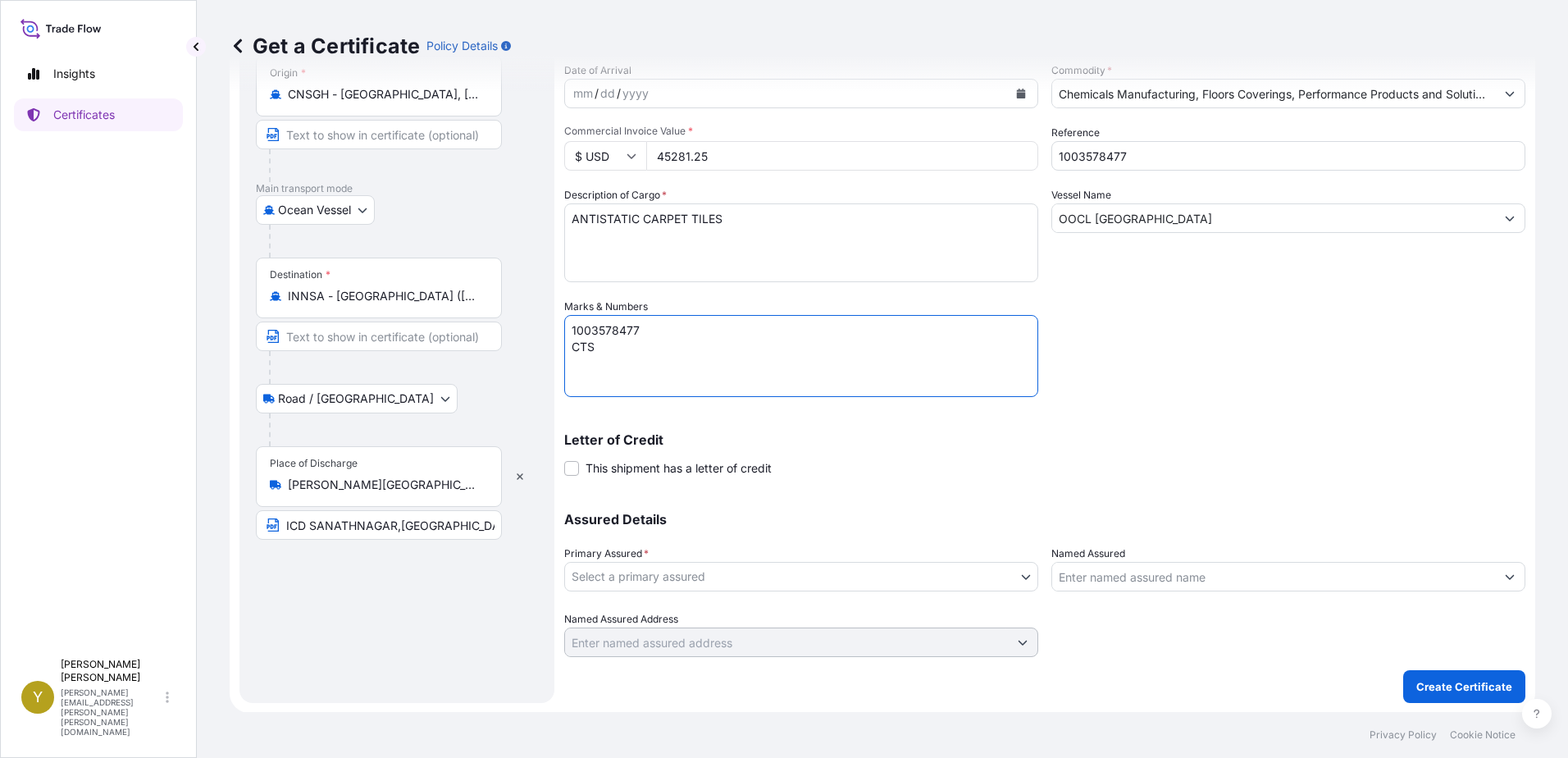
type textarea "1003578477 CTS"
click at [875, 577] on body "Insights Certificates Y Yolanda Yang yolanda.yang@milliken.com Get a Certificat…" at bounding box center [784, 379] width 1568 height 758
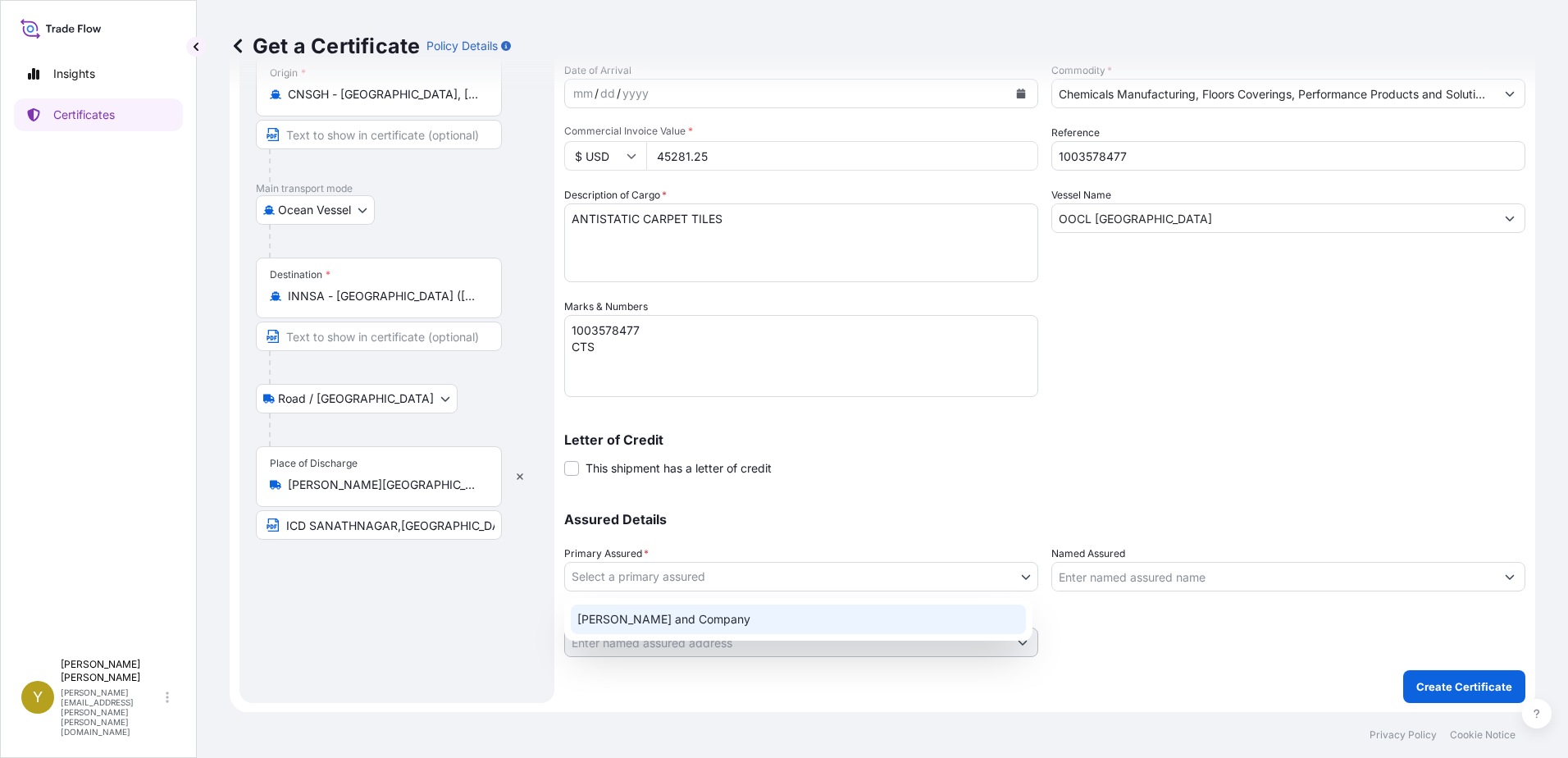
click at [808, 621] on div "Milliken and Company" at bounding box center [798, 619] width 455 height 29
select select "31531"
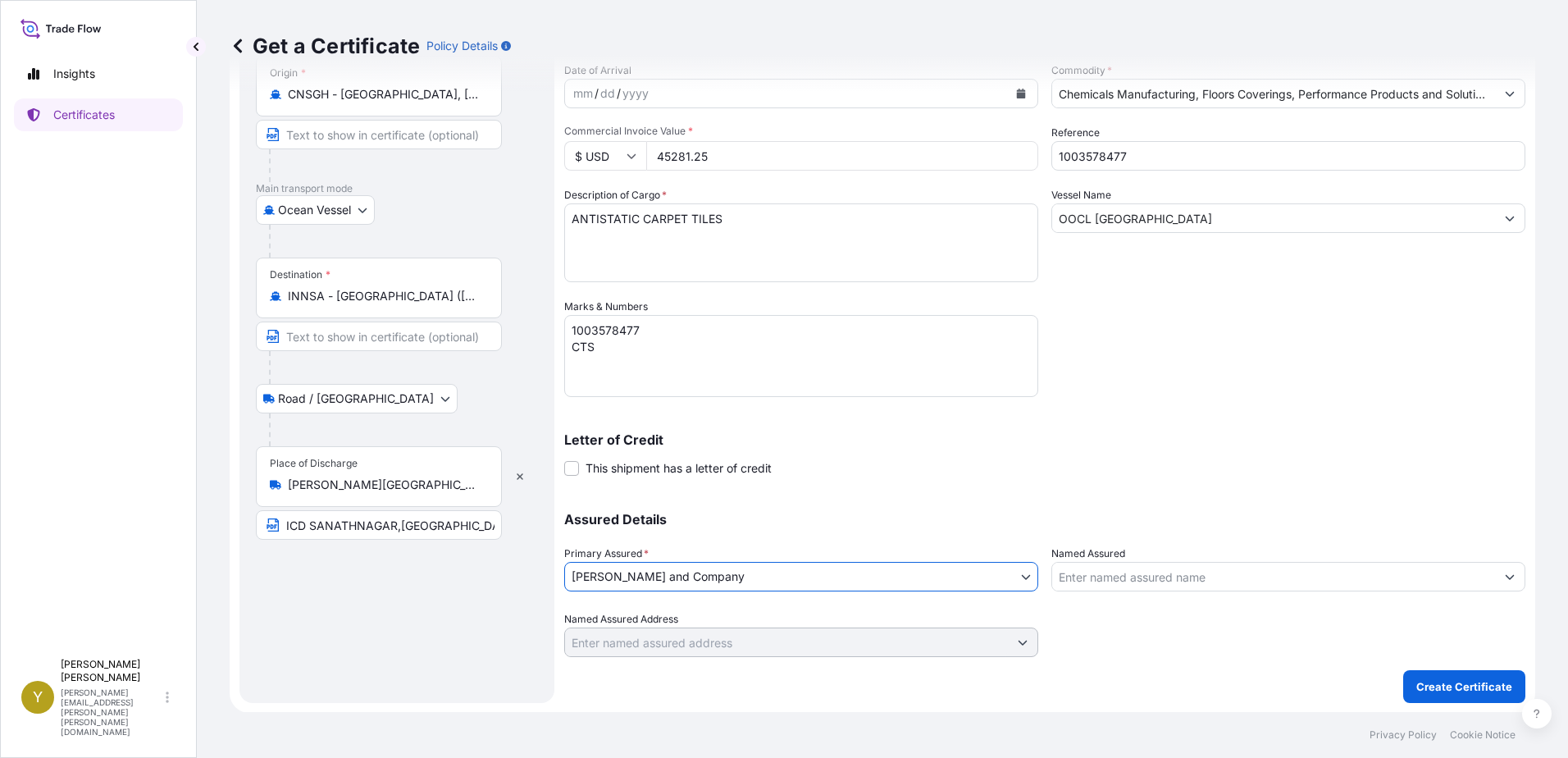
click at [1172, 572] on input "Named Assured" at bounding box center [1273, 576] width 443 height 29
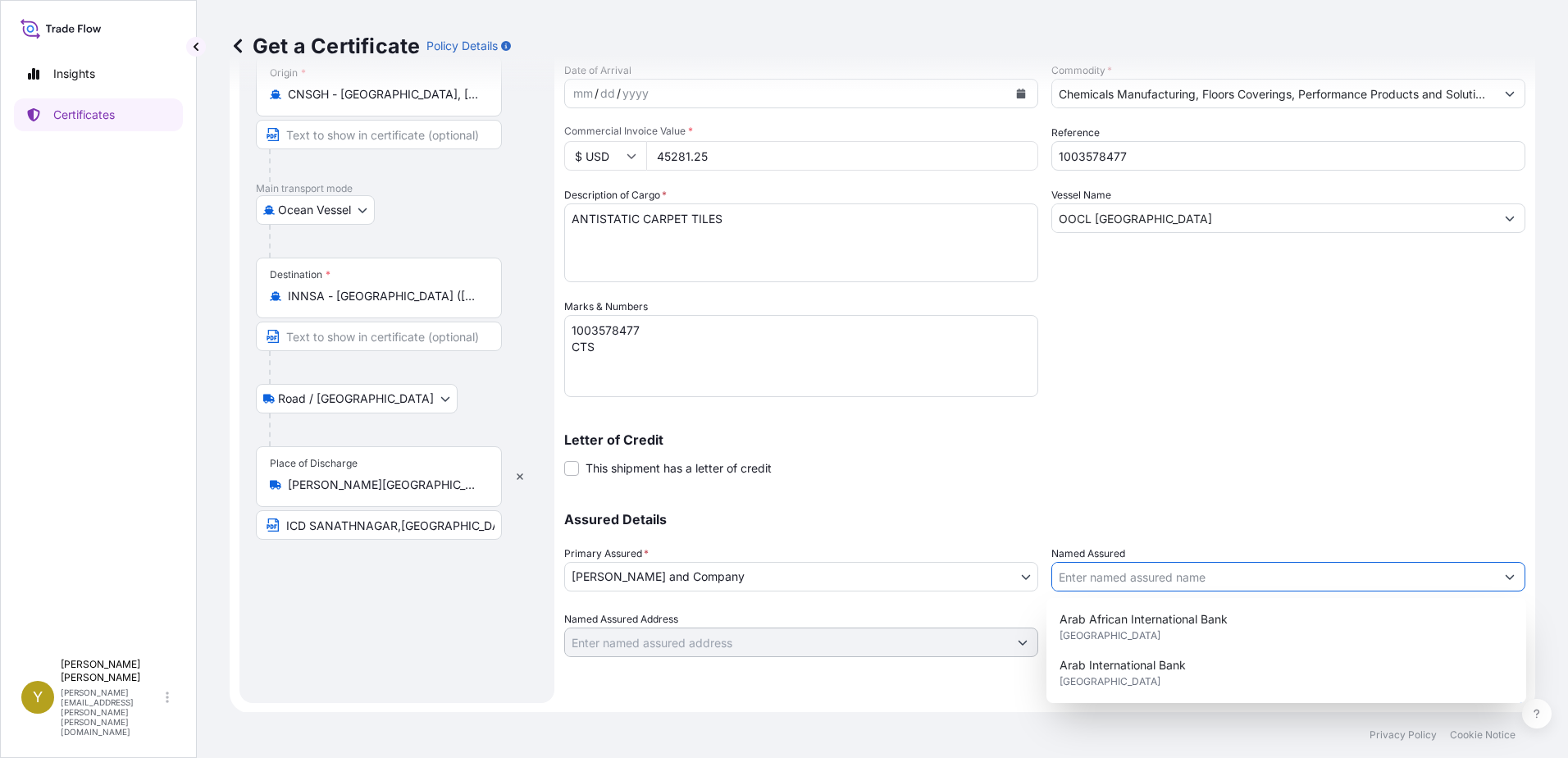
scroll to position [165, 0]
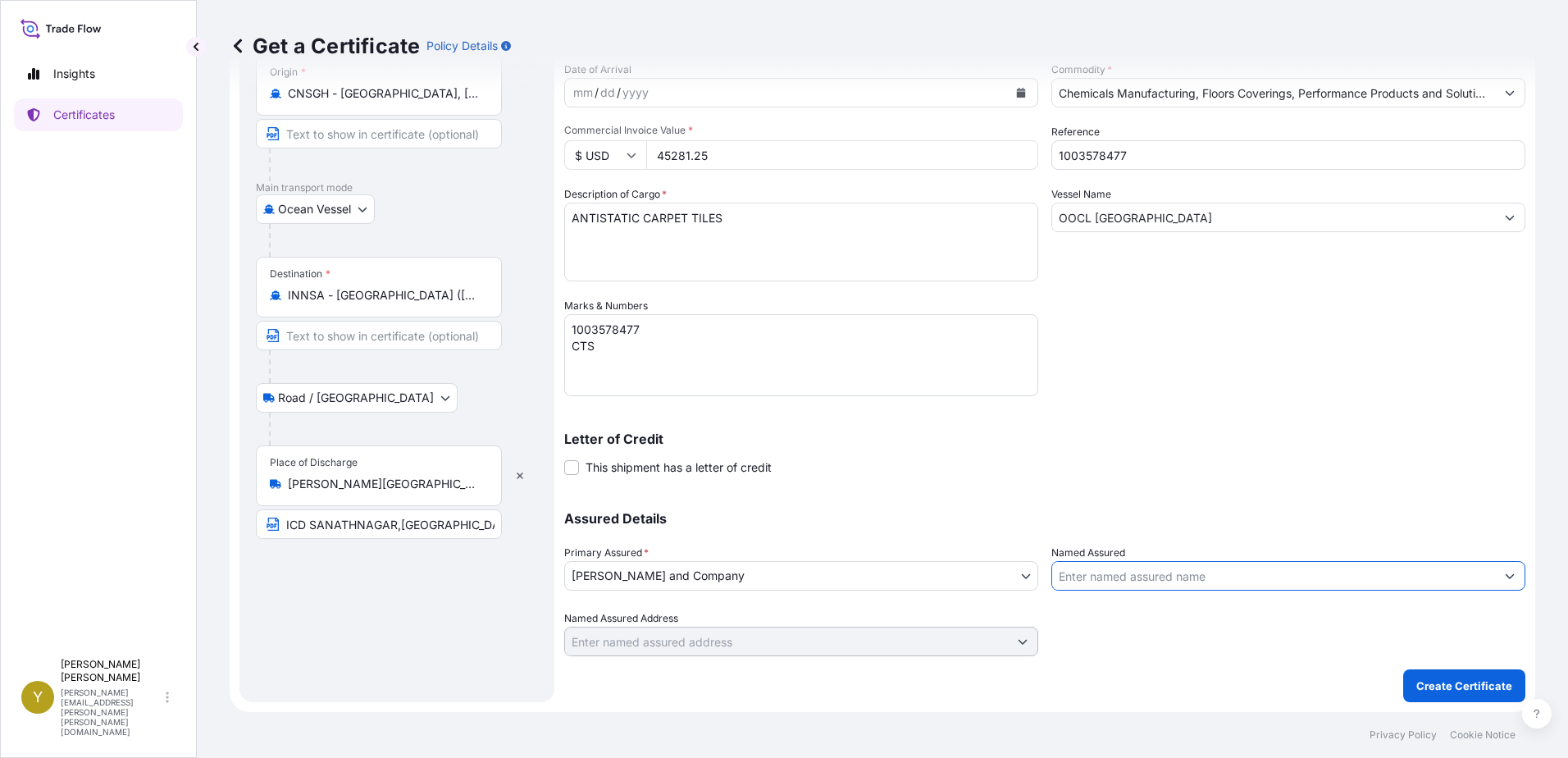
click at [1180, 578] on input "Named Assured" at bounding box center [1273, 575] width 443 height 29
click at [1505, 579] on icon "Show suggestions" at bounding box center [1510, 575] width 10 height 10
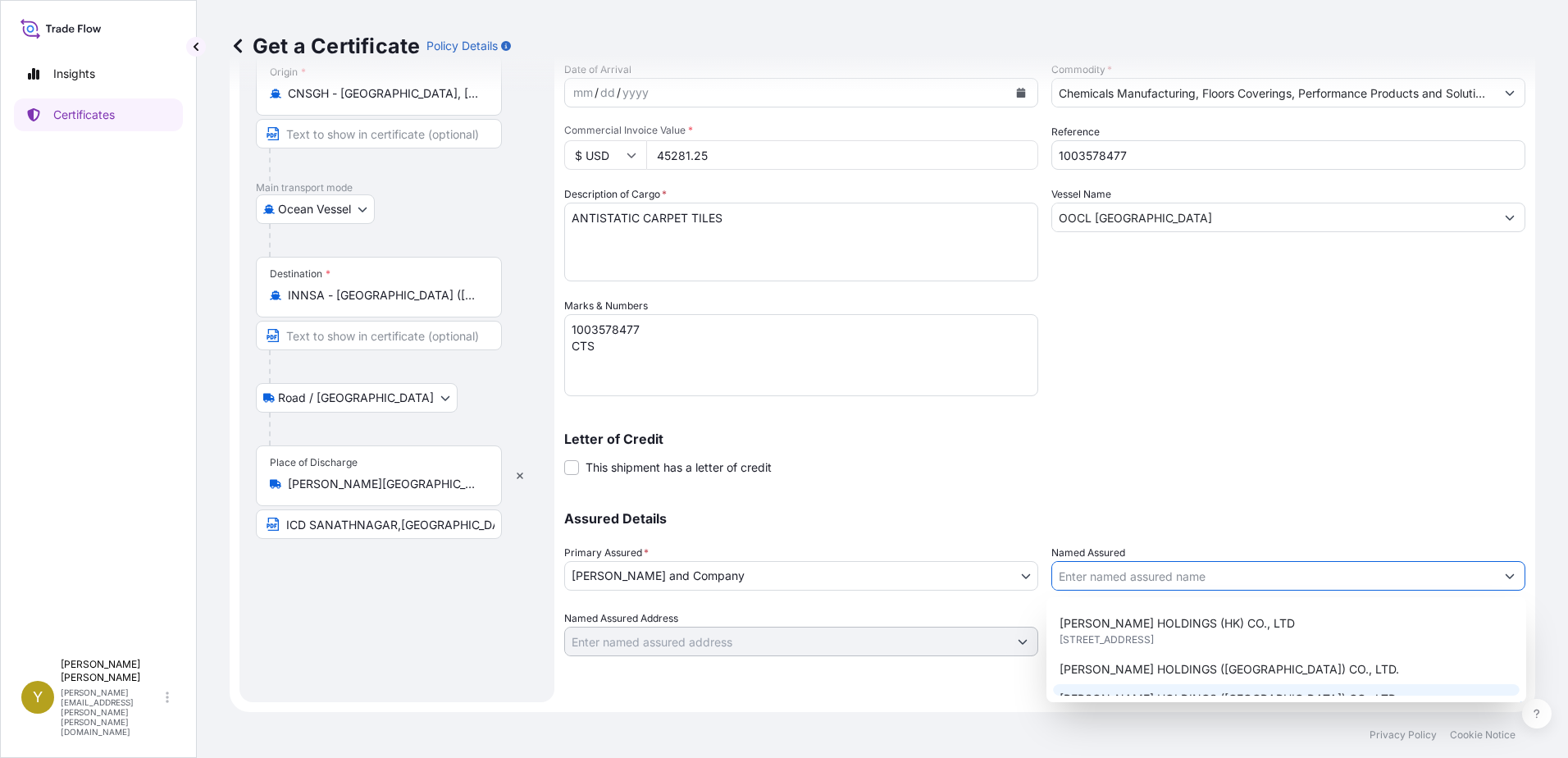
scroll to position [246, 0]
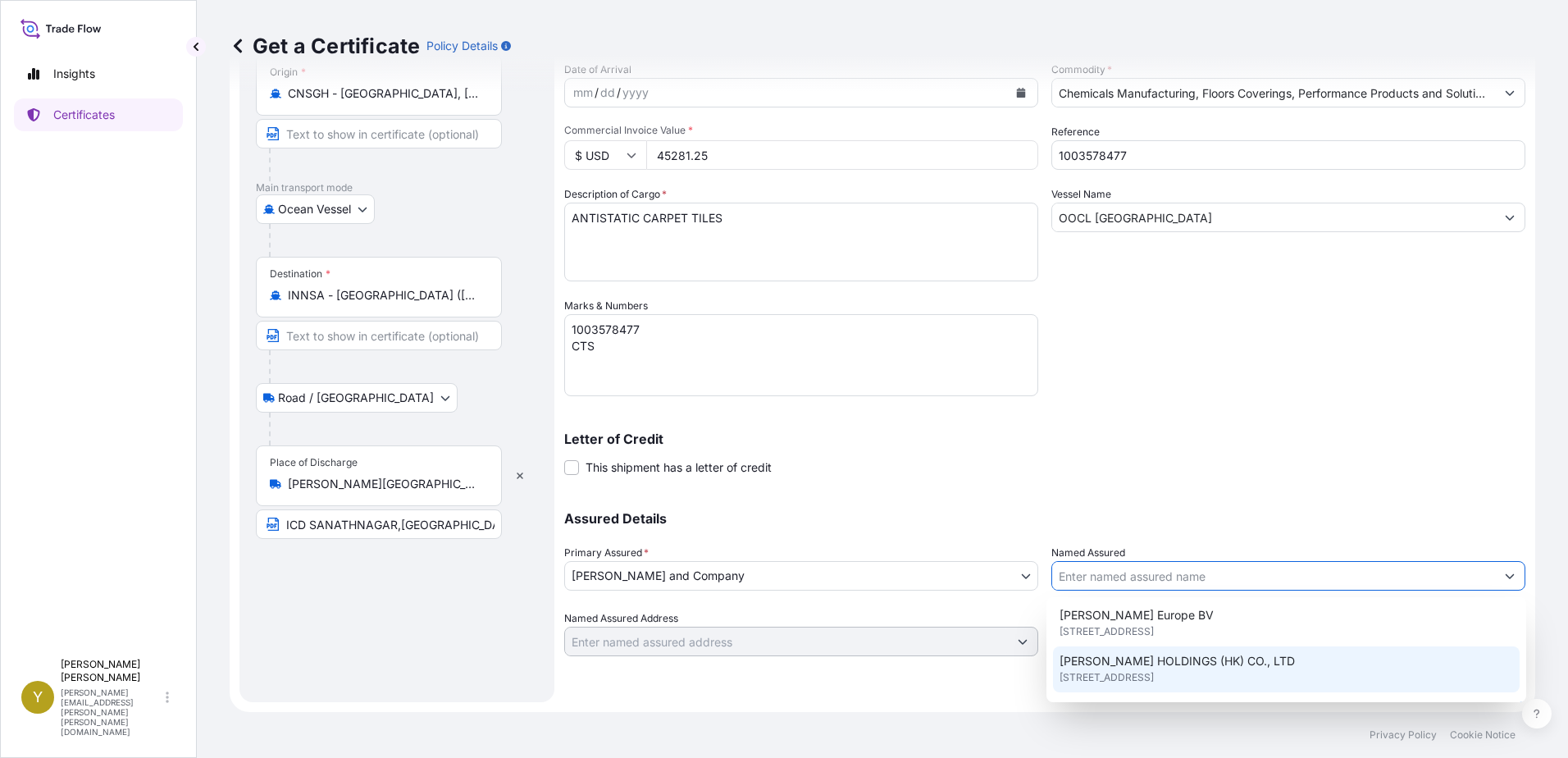
click at [1265, 658] on div "MILLIKEN HOLDINGS (HK) CO., LTD 17/F UNION PARK TOWER, NO 168 ELECTRIC ROAD, HO…" at bounding box center [1286, 669] width 467 height 45
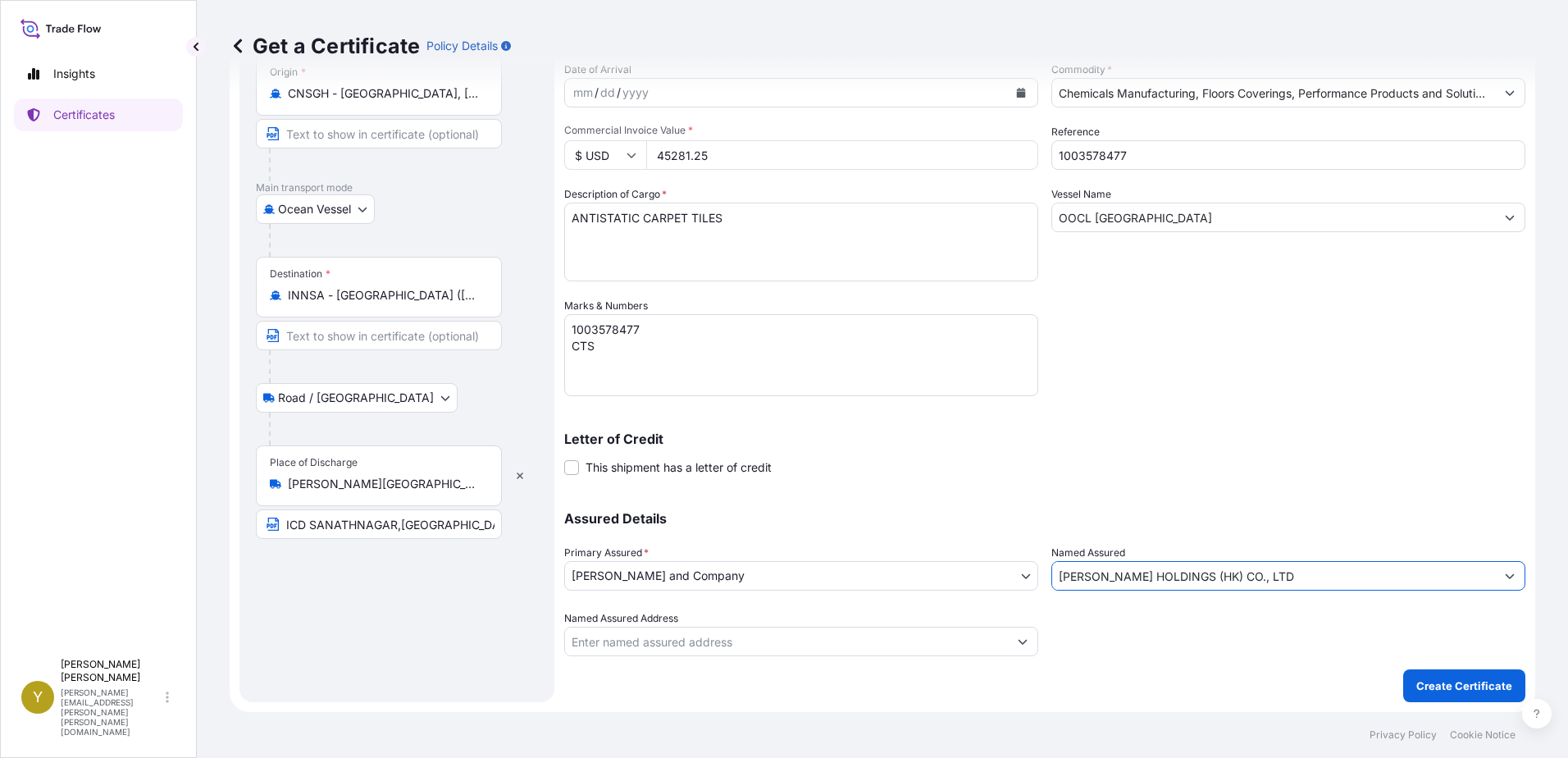
click at [976, 642] on input "Named Assured Address" at bounding box center [786, 641] width 443 height 29
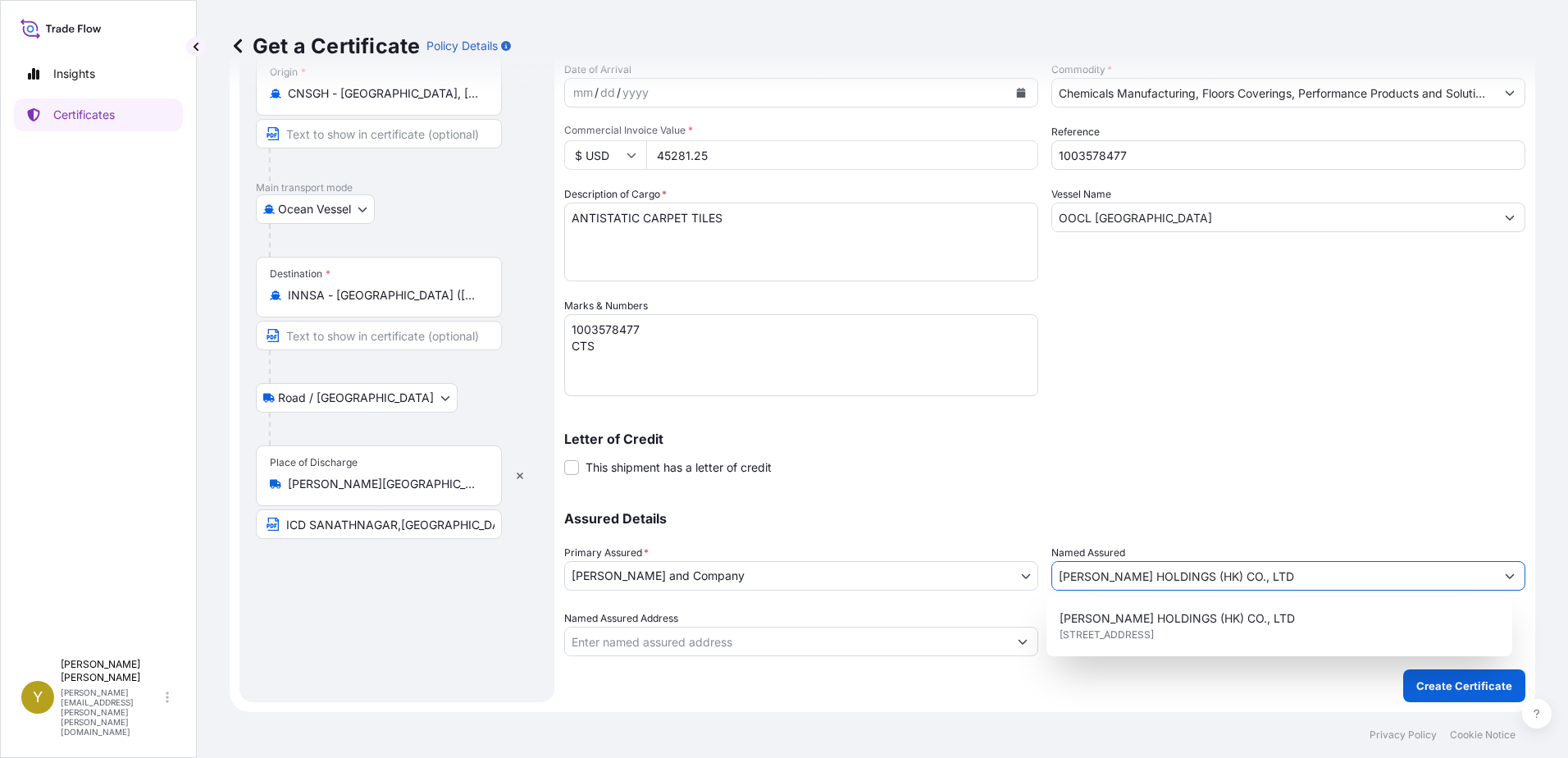
click at [1290, 575] on input "MILLIKEN HOLDINGS (HK) CO., LTD" at bounding box center [1273, 575] width 443 height 29
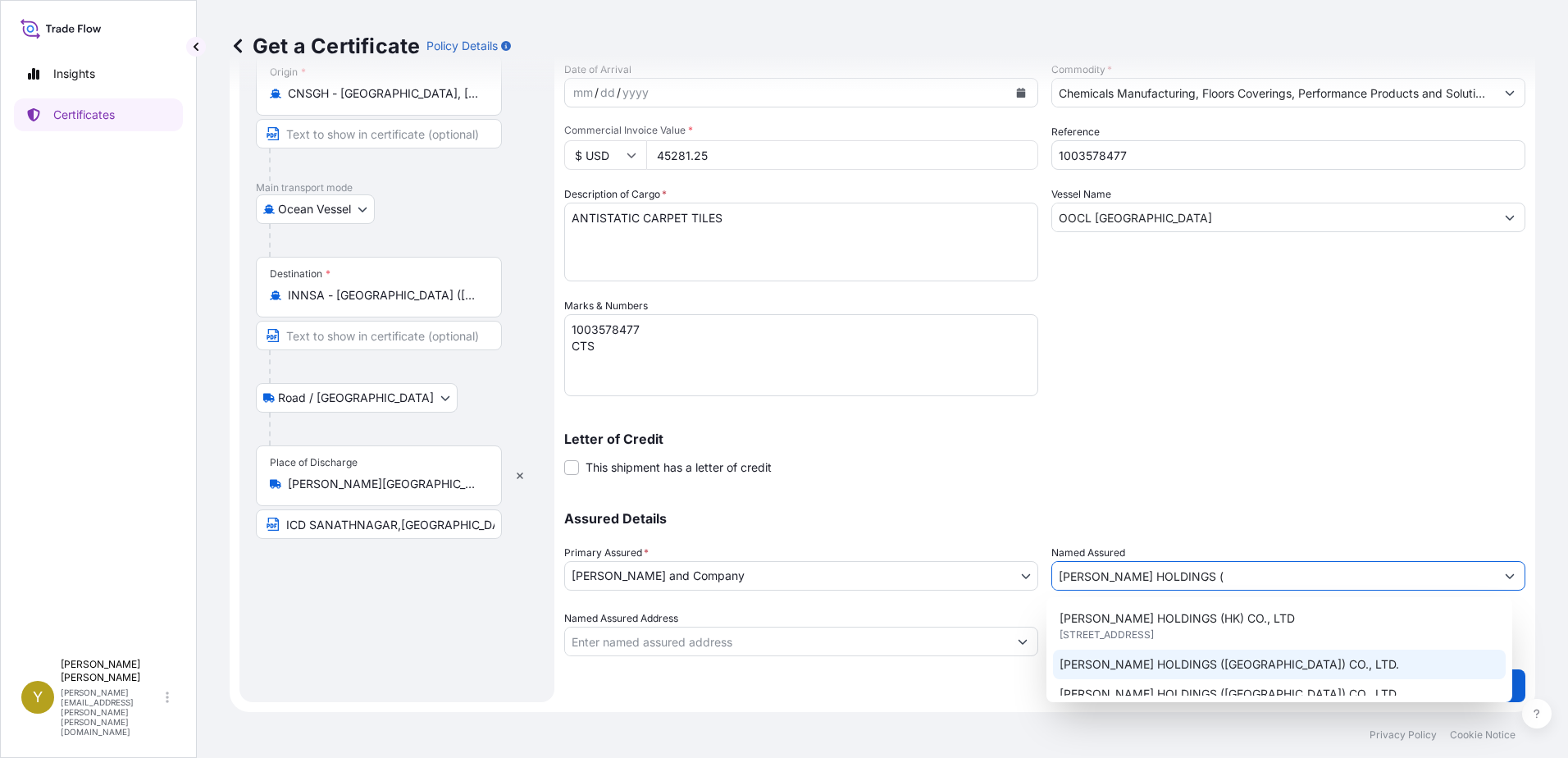
click at [1268, 664] on span "MILLIKEN HOLDINGS (HONG KONG) CO., LTD." at bounding box center [1229, 664] width 339 height 16
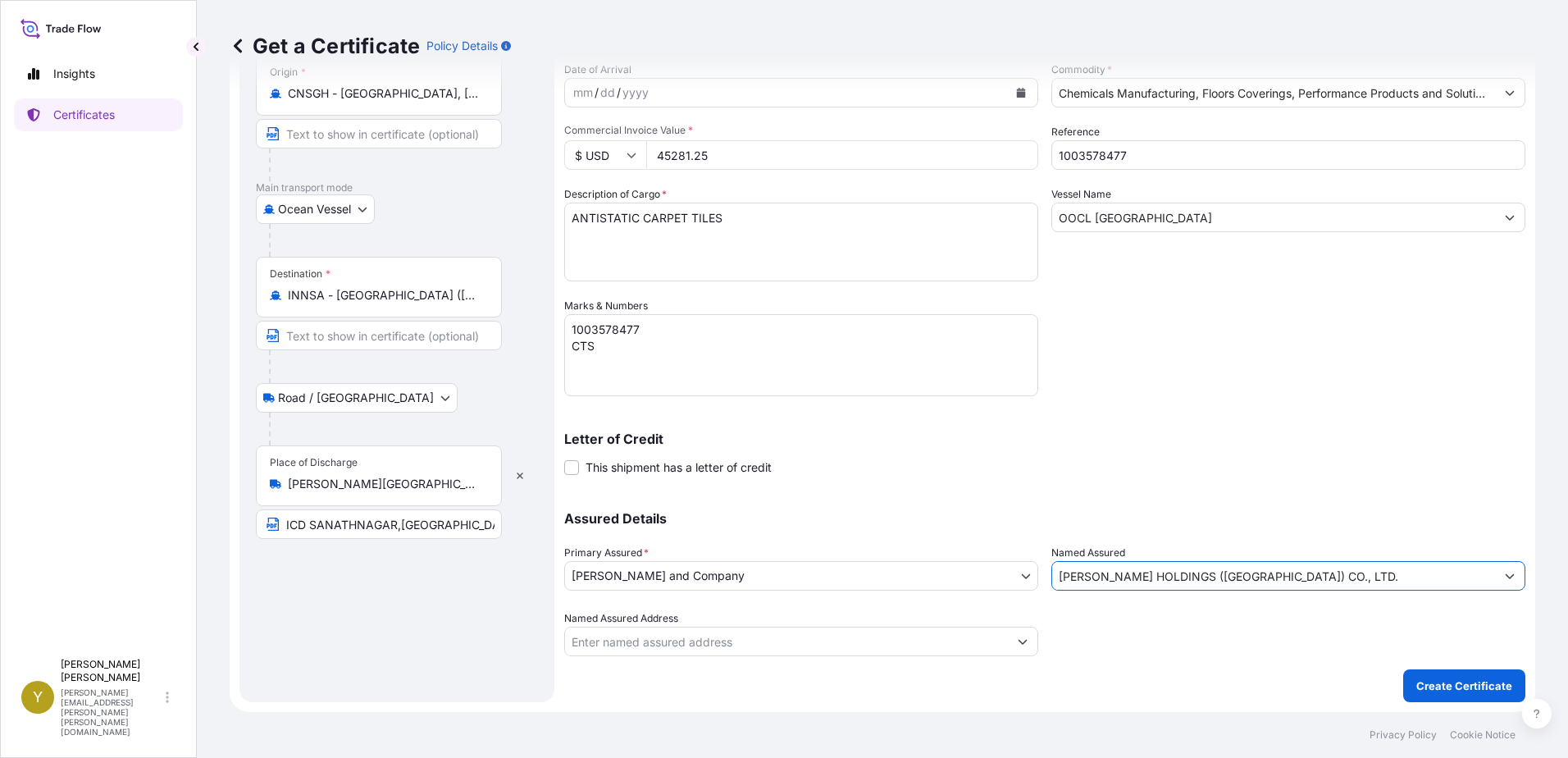
type input "MILLIKEN HOLDINGS (HONG KONG) CO., LTD."
click at [795, 644] on input "Named Assured Address" at bounding box center [786, 641] width 443 height 29
click at [1157, 681] on div "Shipment Details Issue date * 10 / 10 / 2025 Date of Departure * 9 / 29 / 2025 …" at bounding box center [1045, 319] width 961 height 765
click at [1432, 684] on p "Create Certificate" at bounding box center [1463, 685] width 96 height 16
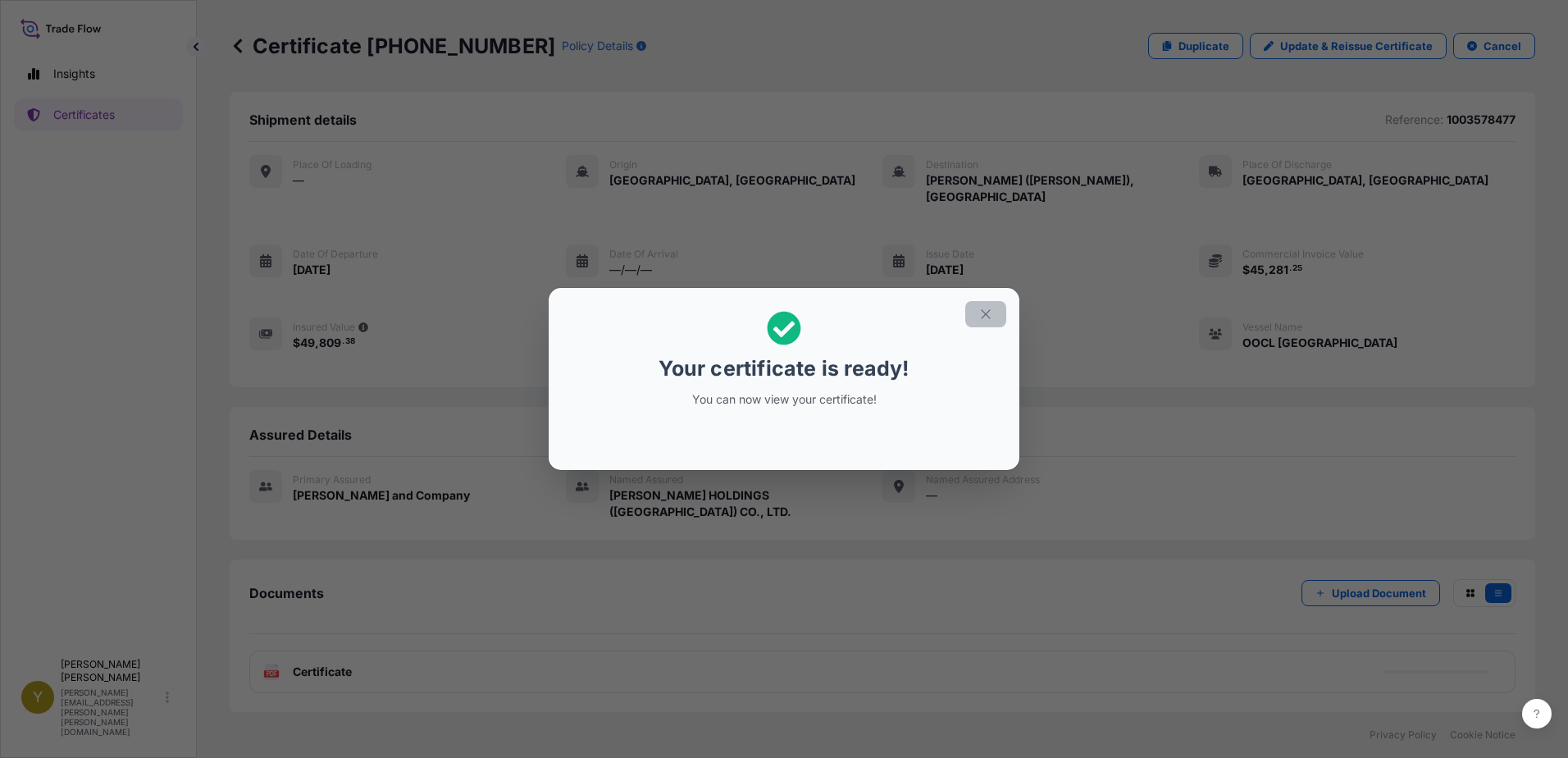
click at [988, 317] on icon "button" at bounding box center [986, 314] width 9 height 9
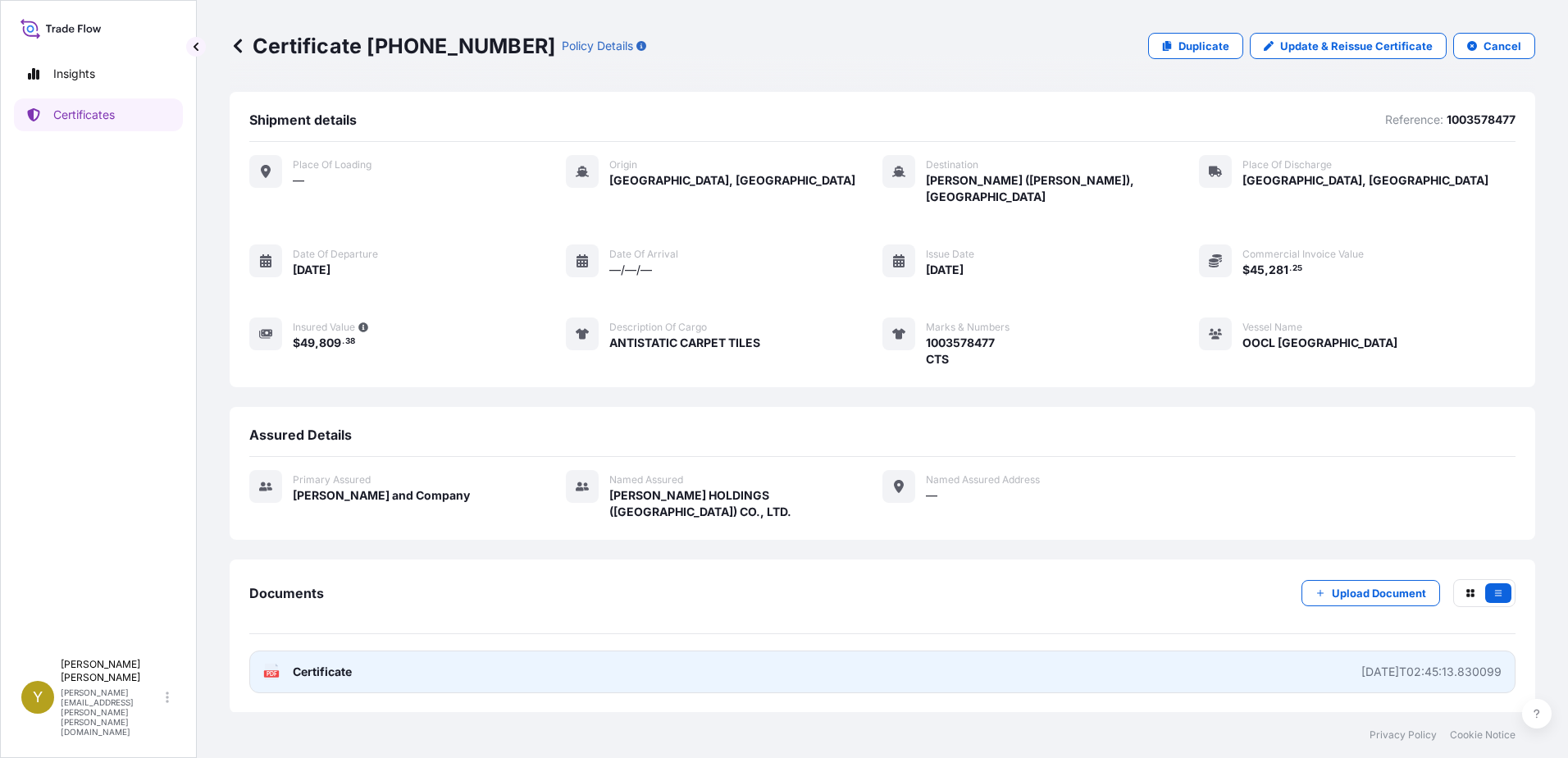
click at [319, 663] on span "Certificate" at bounding box center [322, 672] width 59 height 16
